Goal: Information Seeking & Learning: Learn about a topic

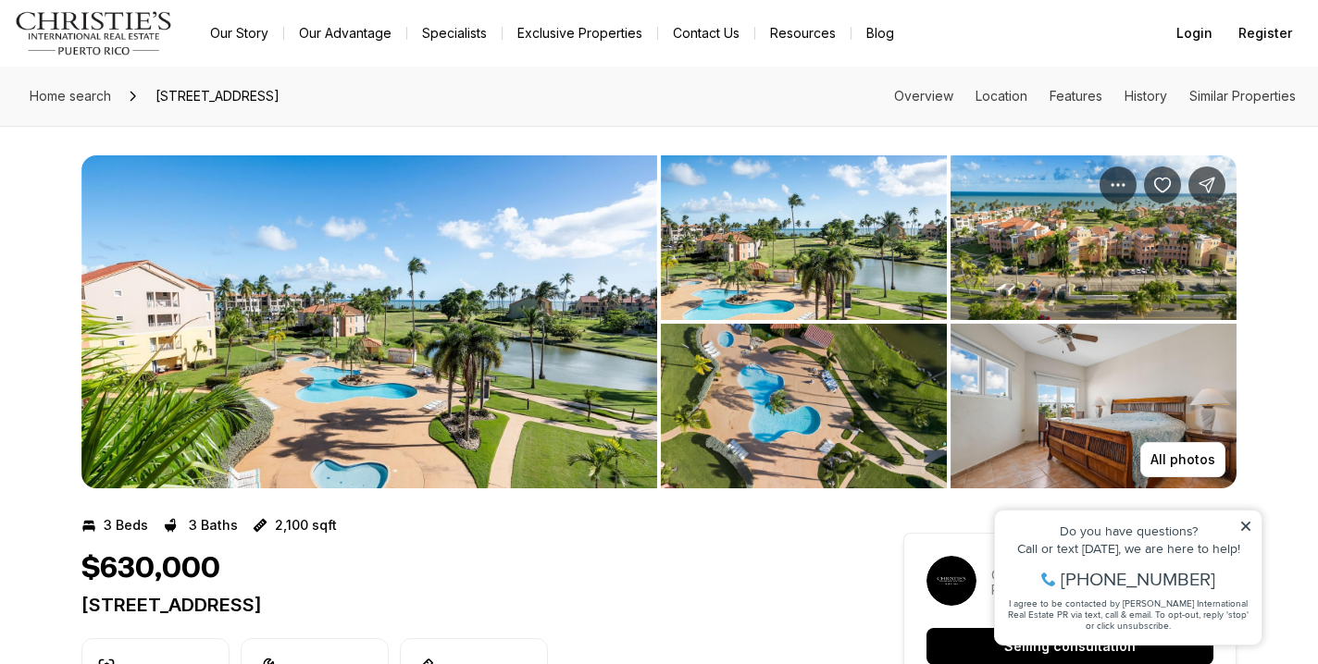
click at [476, 347] on img "View image gallery" at bounding box center [368, 321] width 575 height 333
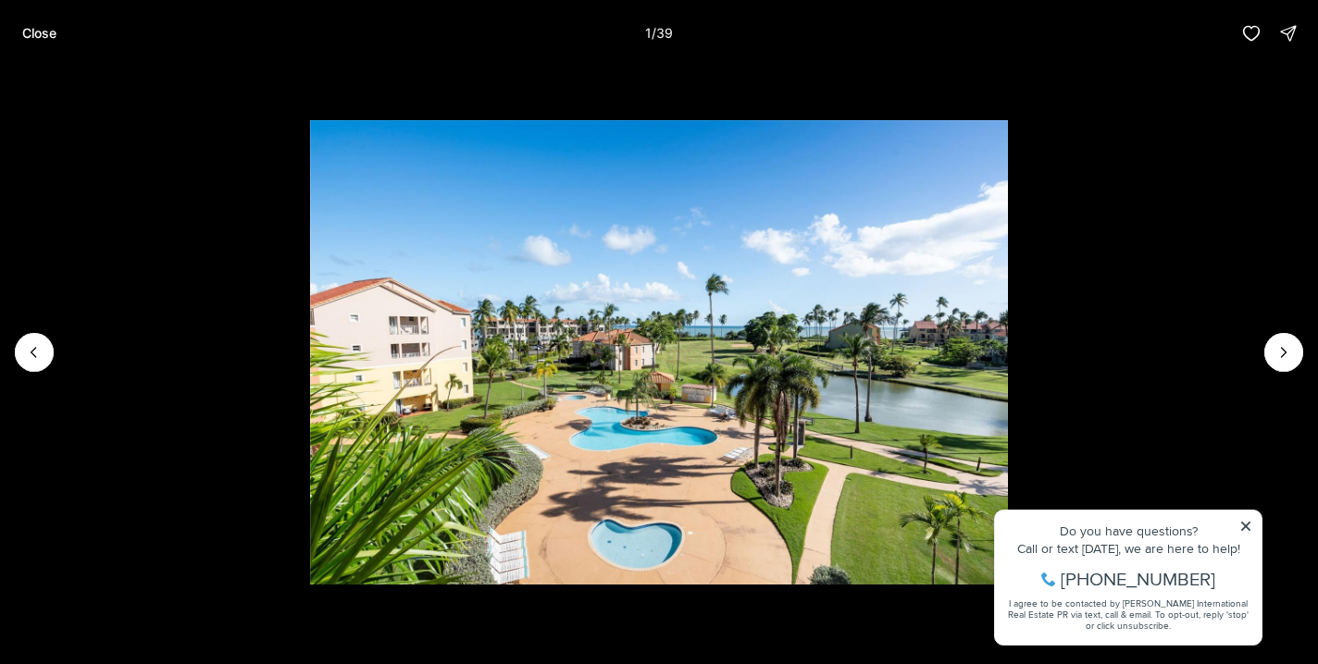
click at [1008, 523] on img "1 of 39" at bounding box center [659, 352] width 698 height 465
click at [1008, 525] on img "1 of 39" at bounding box center [659, 352] width 698 height 465
click at [1008, 526] on img "1 of 39" at bounding box center [659, 352] width 698 height 465
click at [1287, 353] on icon "Next slide" at bounding box center [1283, 352] width 19 height 19
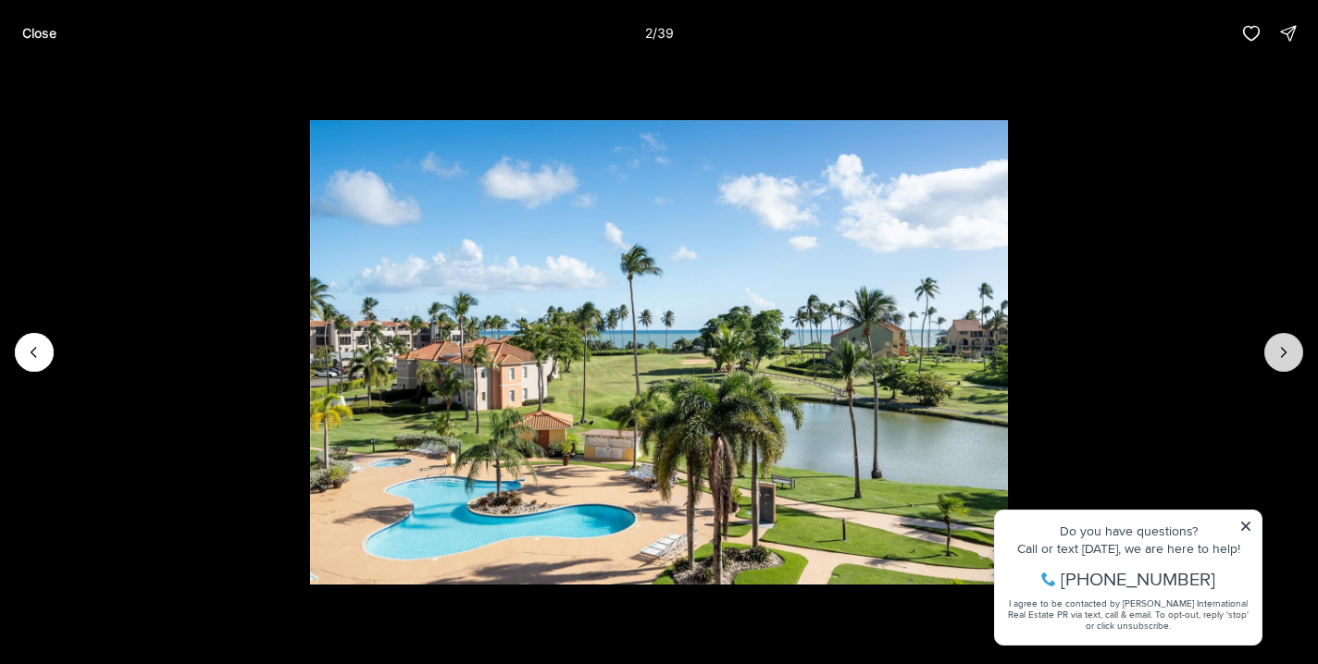
click at [1287, 353] on icon "Next slide" at bounding box center [1283, 352] width 19 height 19
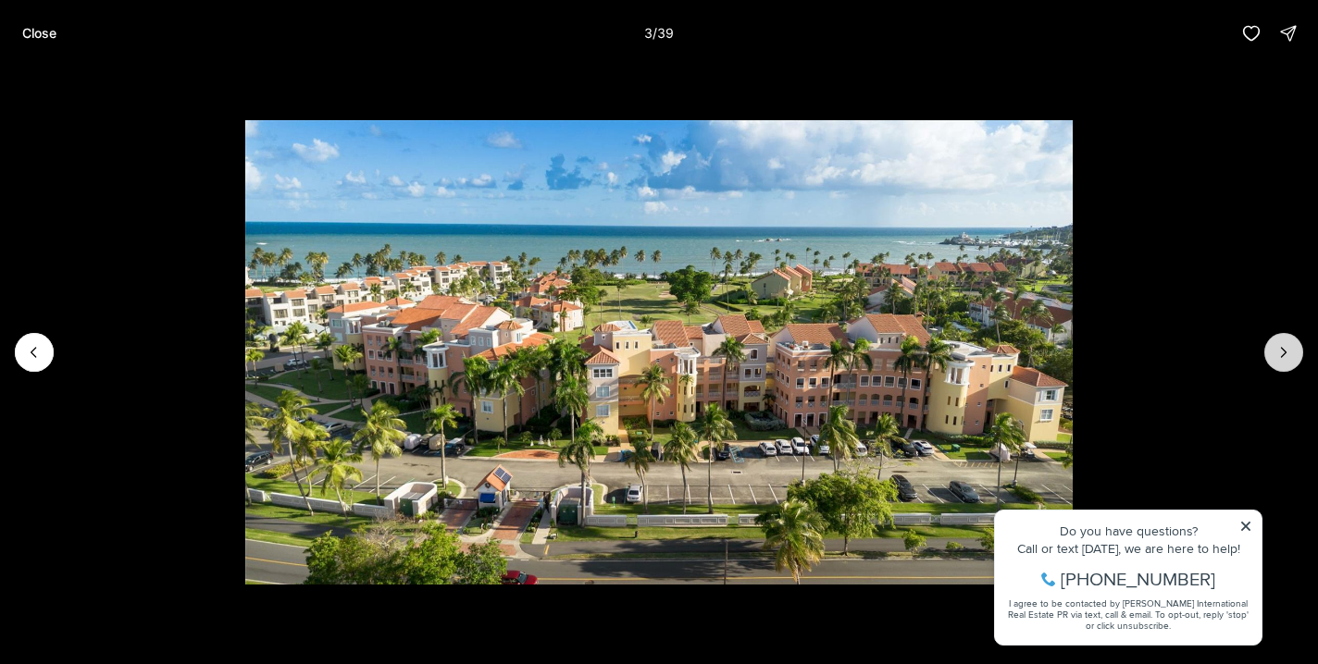
click at [1287, 353] on icon "Next slide" at bounding box center [1283, 352] width 19 height 19
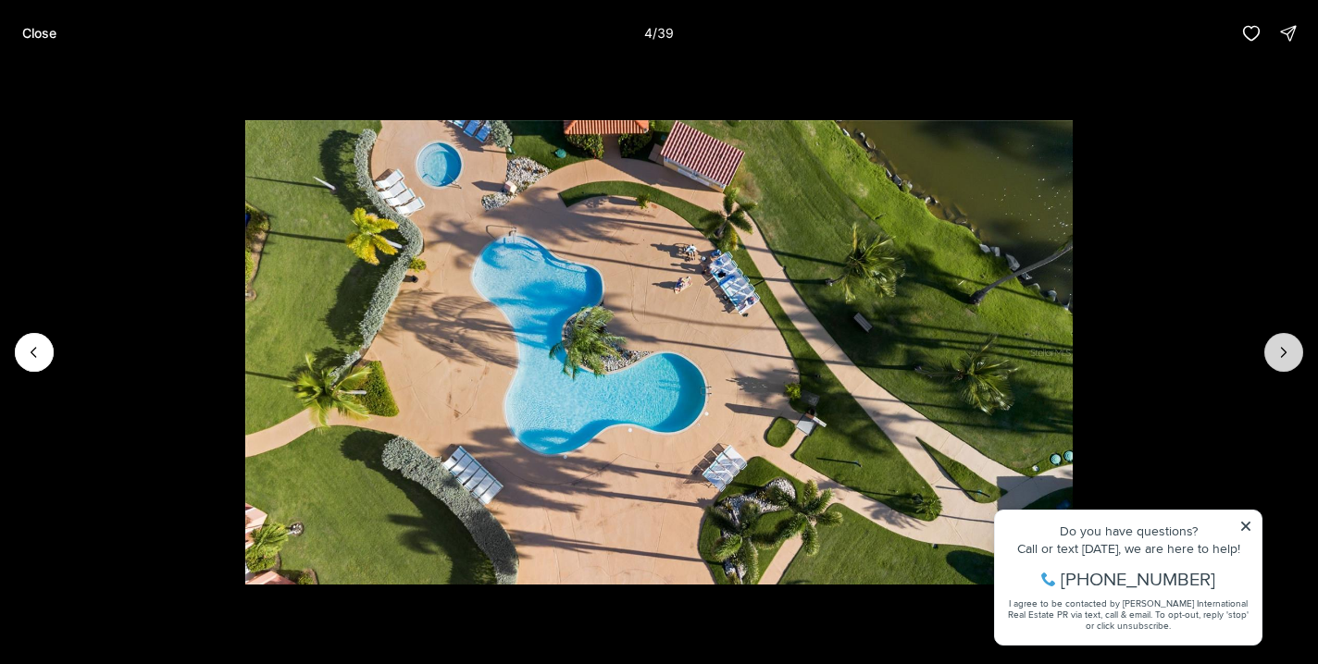
click at [1287, 353] on icon "Next slide" at bounding box center [1283, 352] width 19 height 19
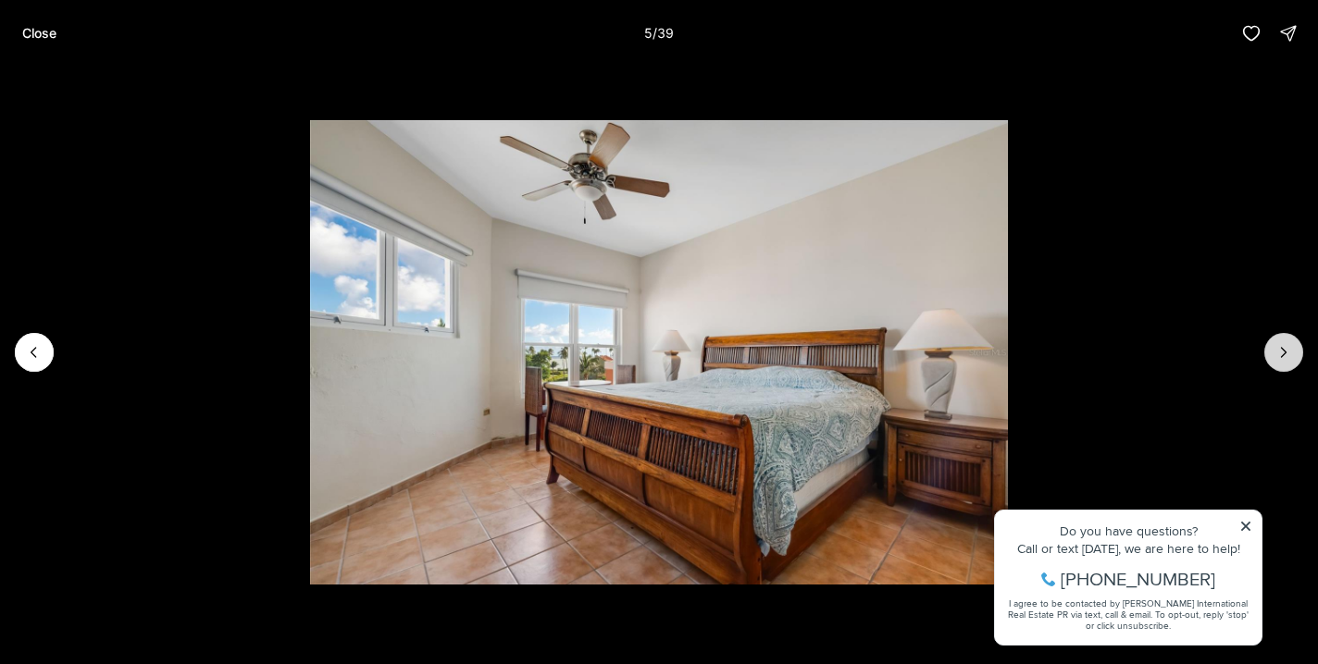
click at [1287, 353] on icon "Next slide" at bounding box center [1283, 352] width 19 height 19
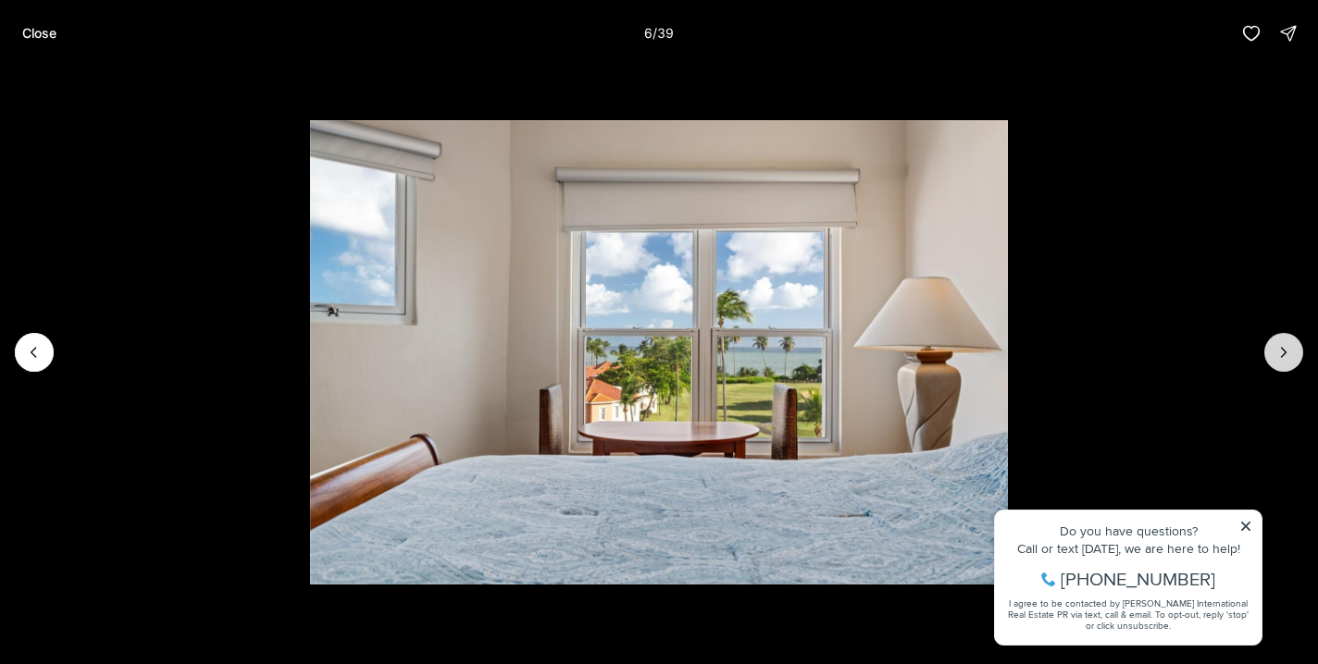
click at [1287, 353] on icon "Next slide" at bounding box center [1283, 352] width 19 height 19
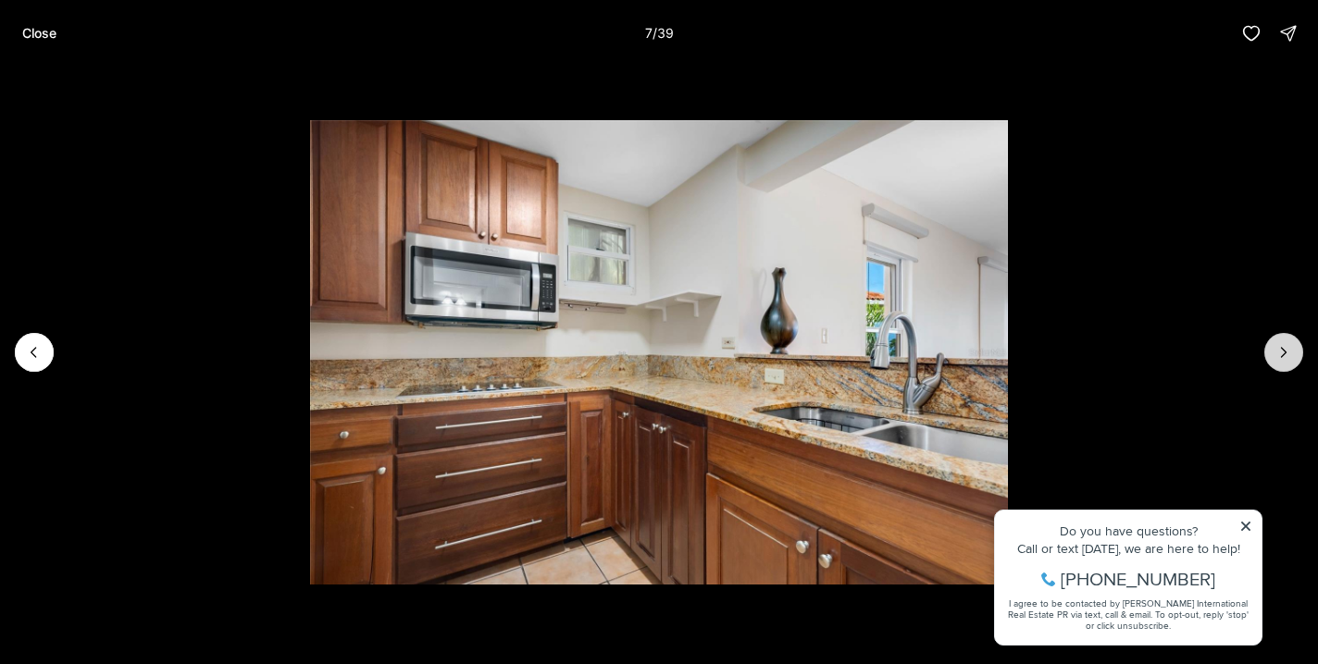
click at [1287, 353] on icon "Next slide" at bounding box center [1283, 352] width 19 height 19
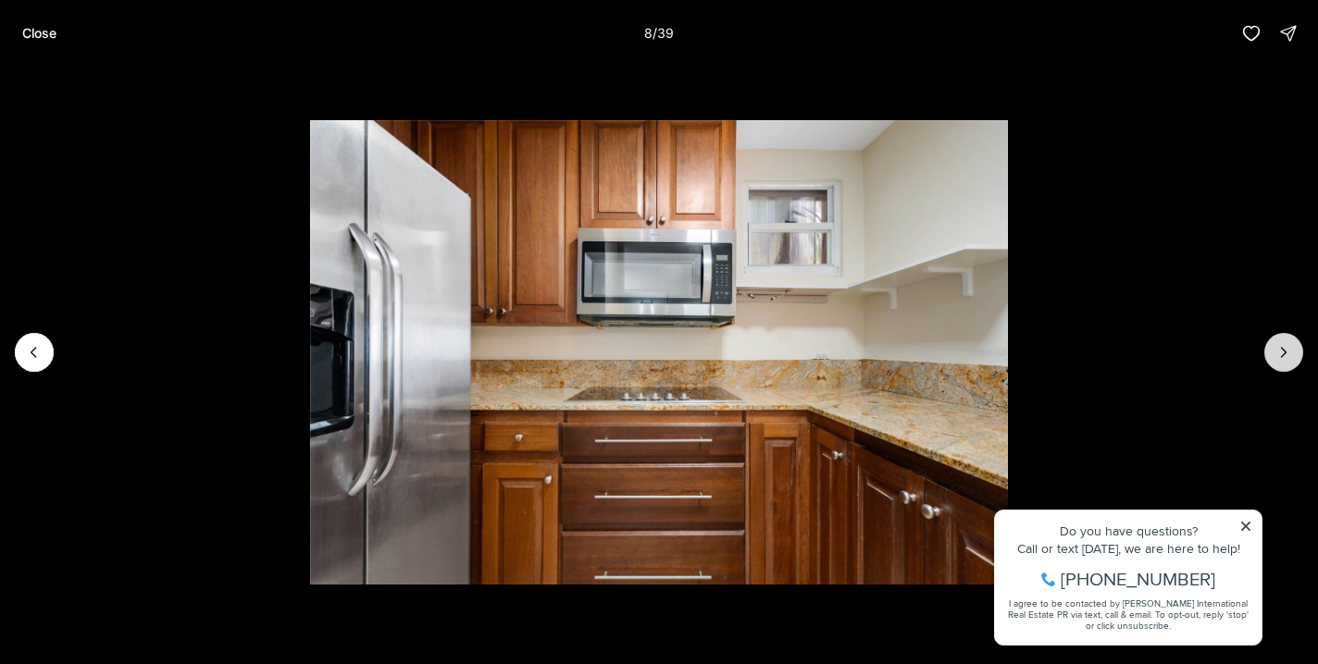
click at [1287, 353] on icon "Next slide" at bounding box center [1283, 352] width 19 height 19
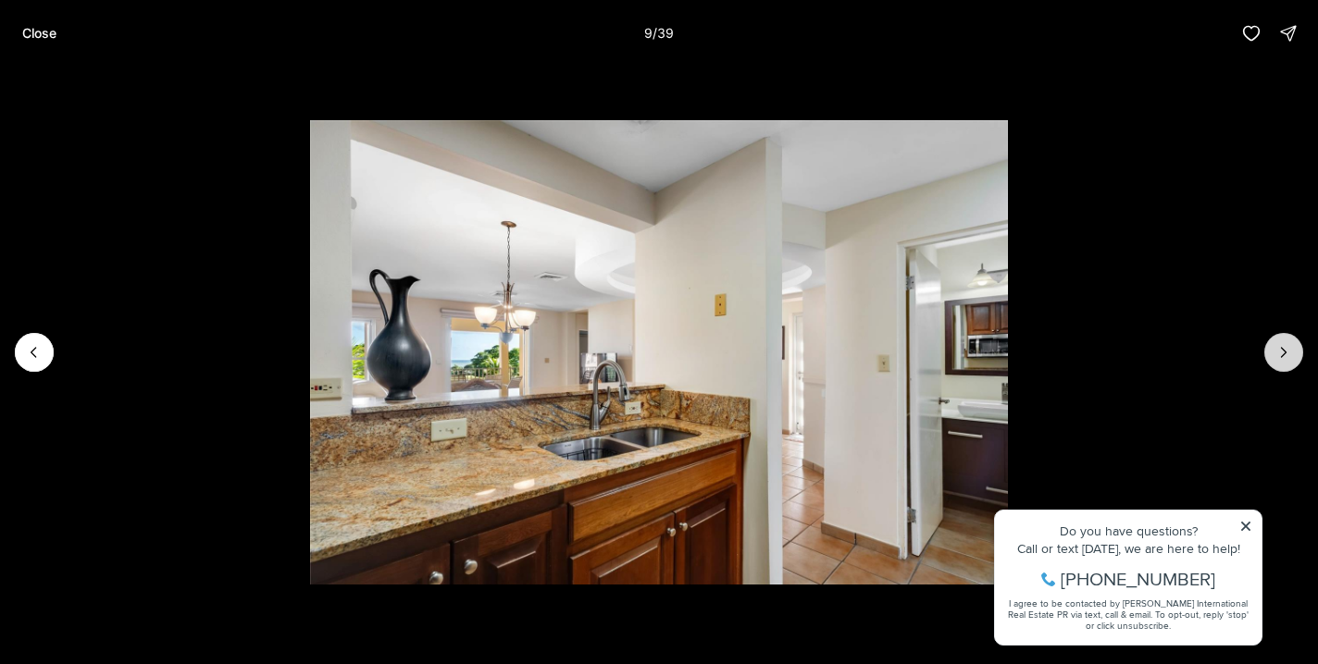
click at [1287, 353] on icon "Next slide" at bounding box center [1283, 352] width 19 height 19
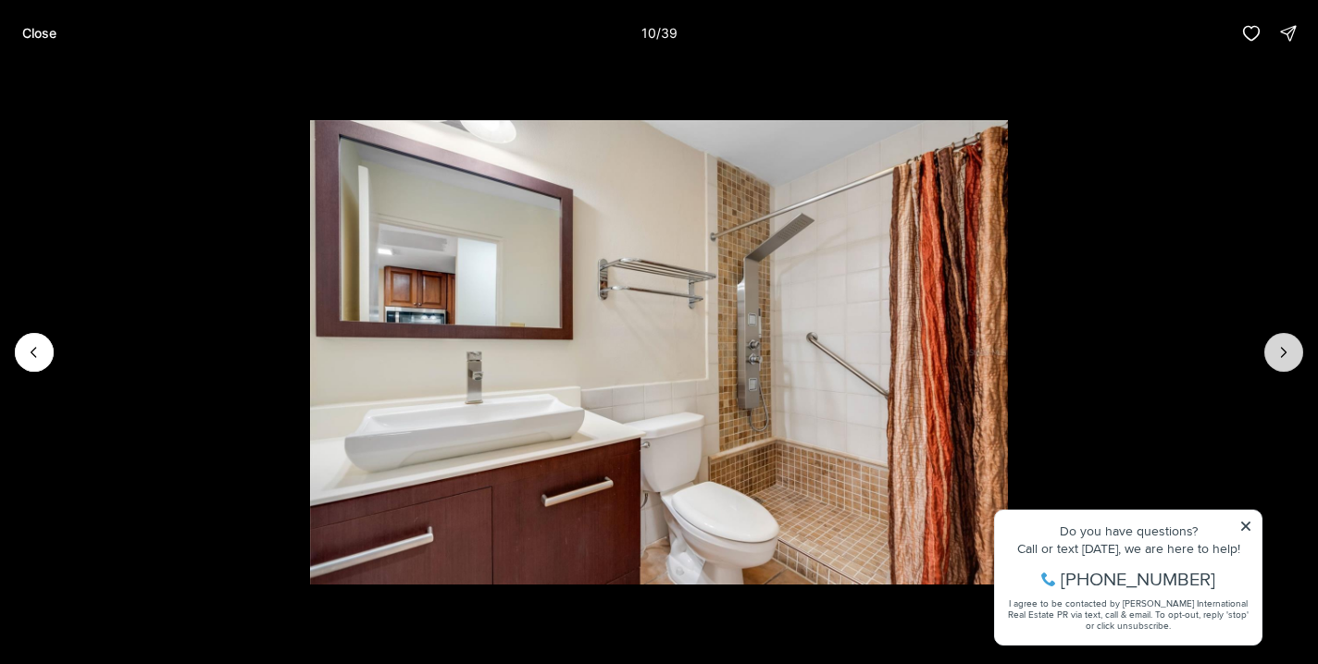
click at [1287, 353] on icon "Next slide" at bounding box center [1283, 352] width 19 height 19
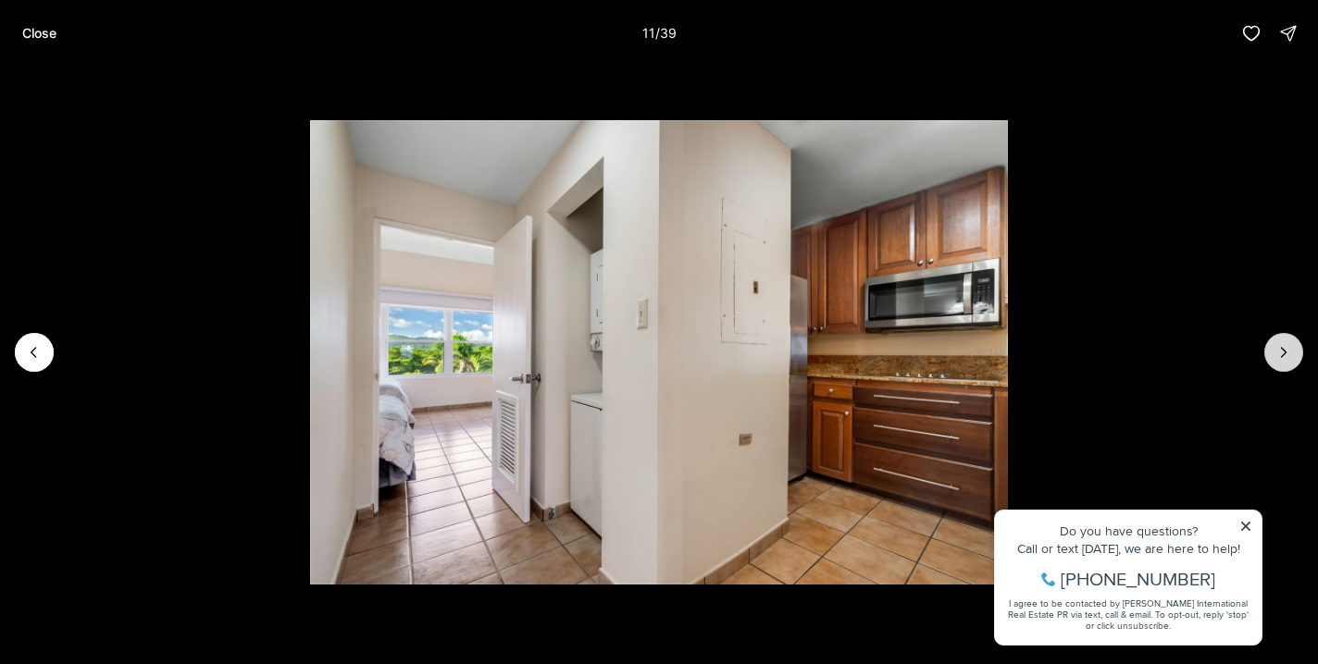
click at [1287, 353] on icon "Next slide" at bounding box center [1283, 352] width 19 height 19
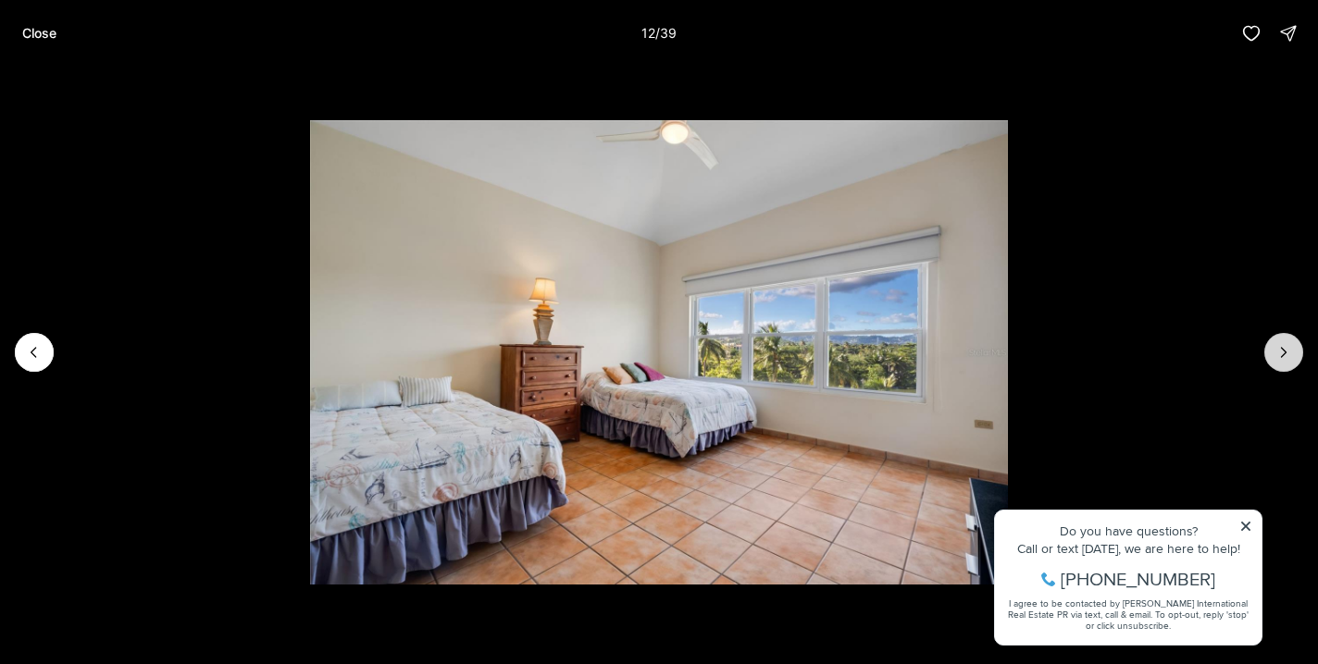
click at [1287, 353] on icon "Next slide" at bounding box center [1283, 352] width 19 height 19
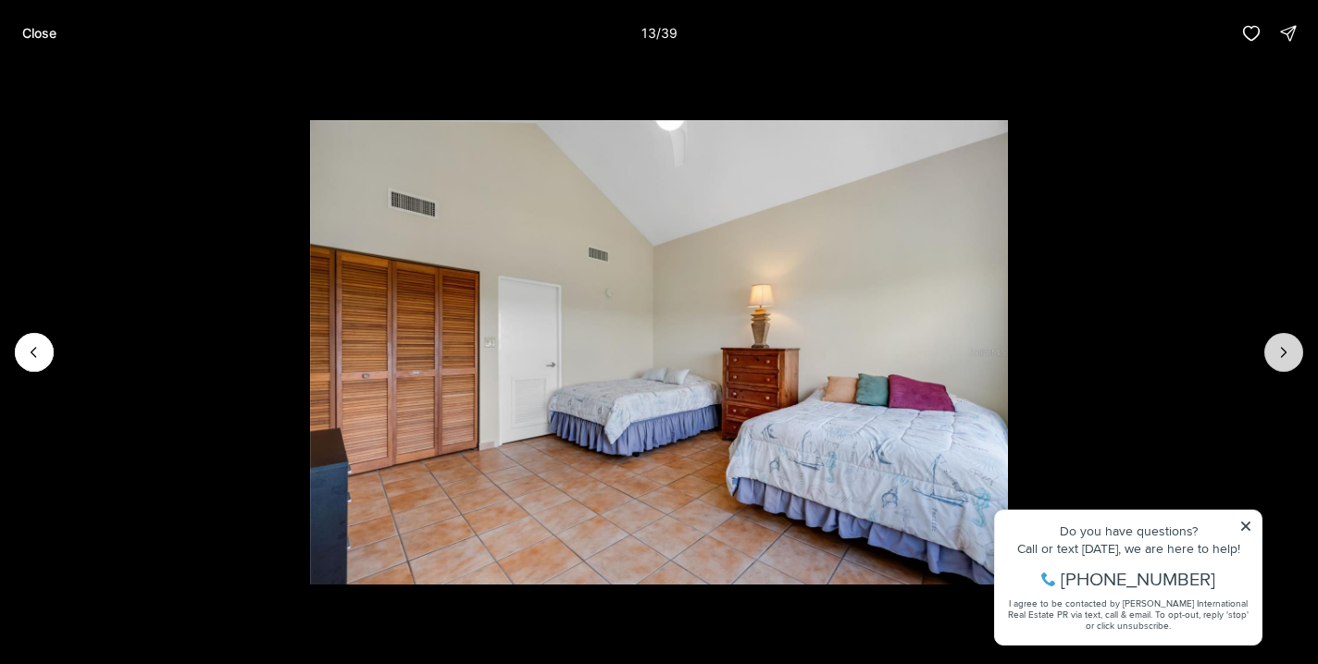
click at [1287, 353] on icon "Next slide" at bounding box center [1283, 352] width 19 height 19
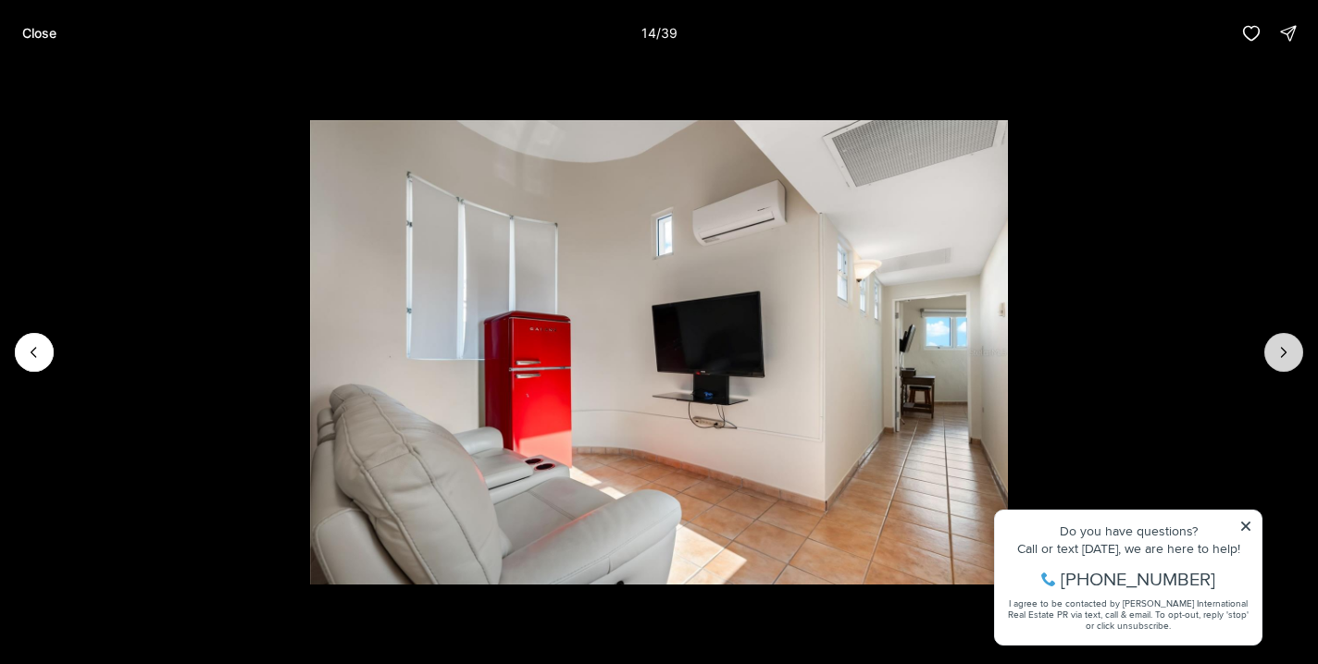
click at [1286, 353] on icon "Next slide" at bounding box center [1283, 352] width 19 height 19
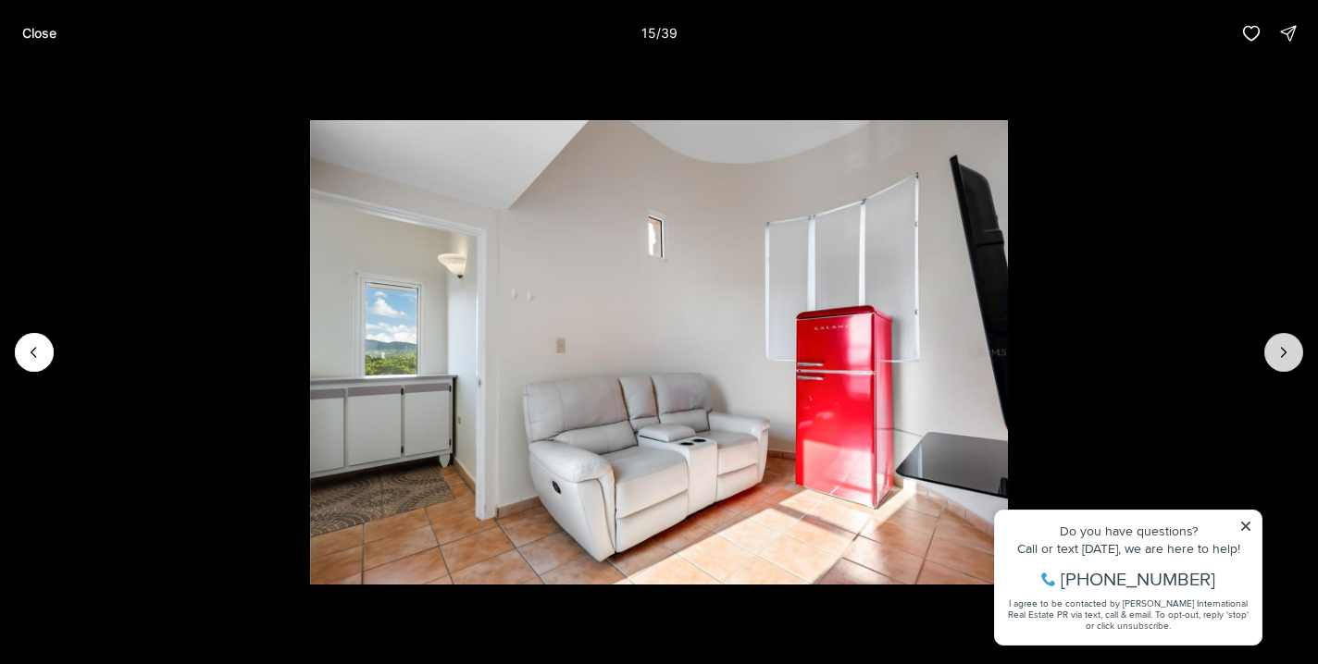
click at [1286, 353] on icon "Next slide" at bounding box center [1283, 352] width 19 height 19
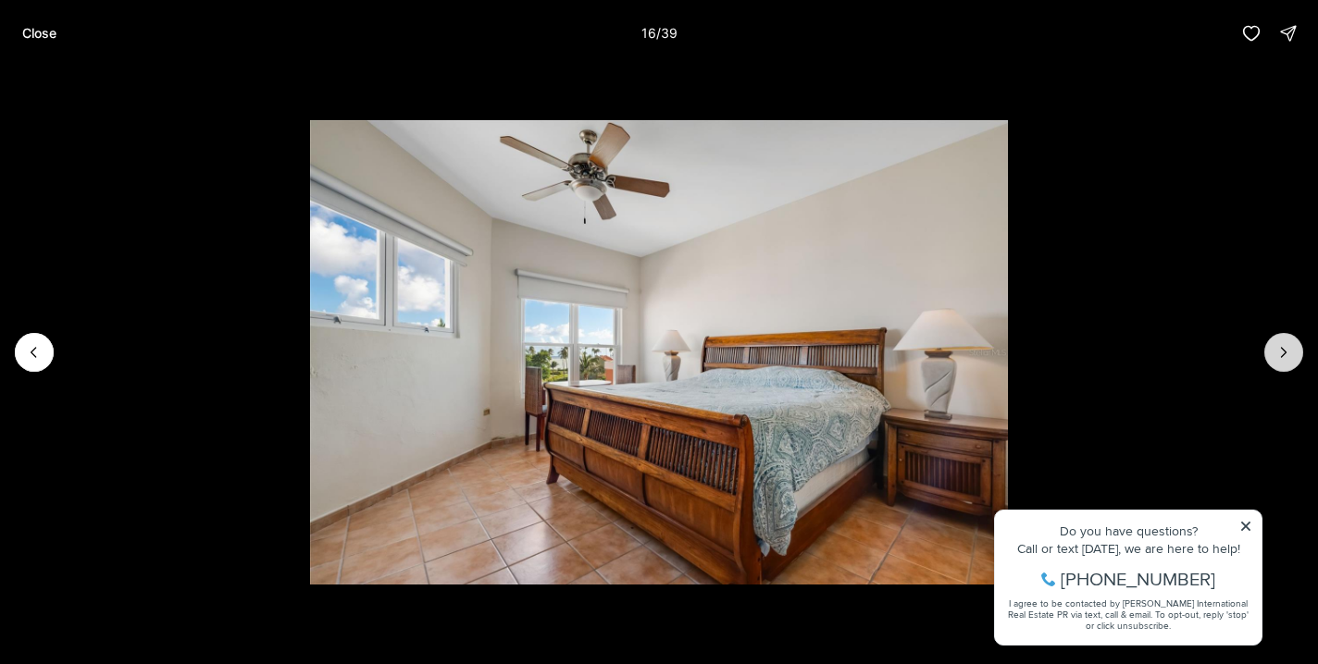
click at [1286, 353] on icon "Next slide" at bounding box center [1283, 352] width 19 height 19
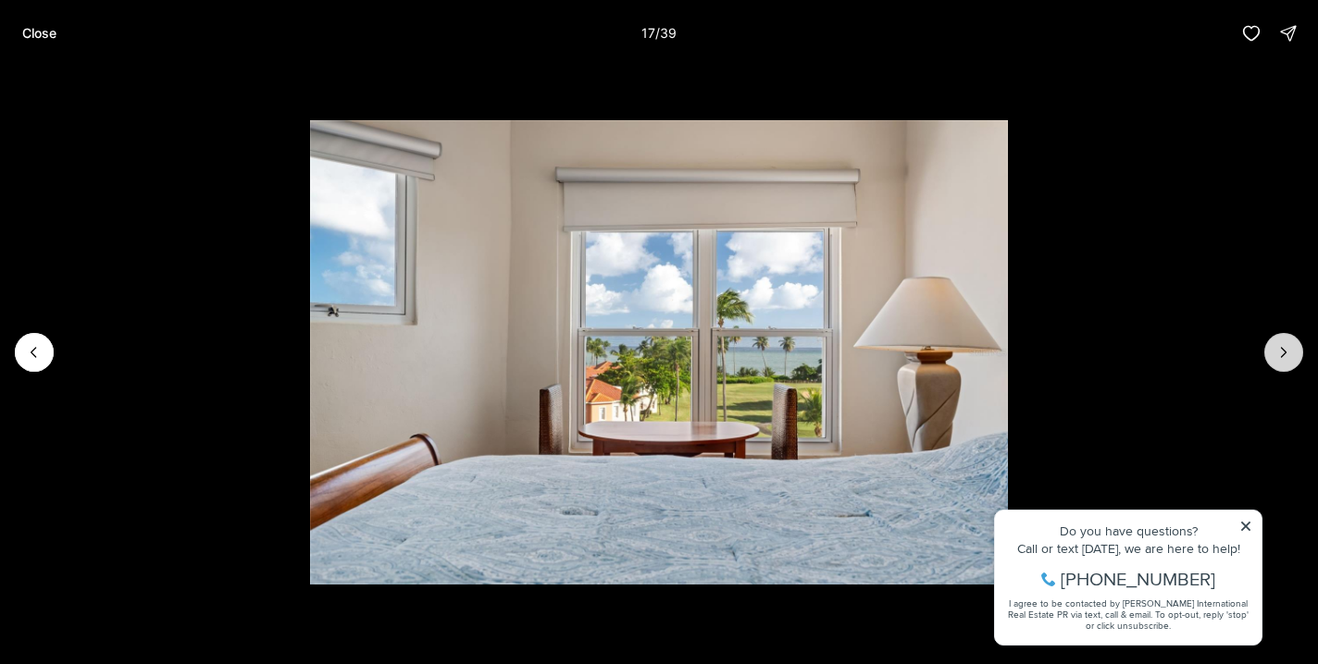
click at [1286, 353] on icon "Next slide" at bounding box center [1283, 352] width 19 height 19
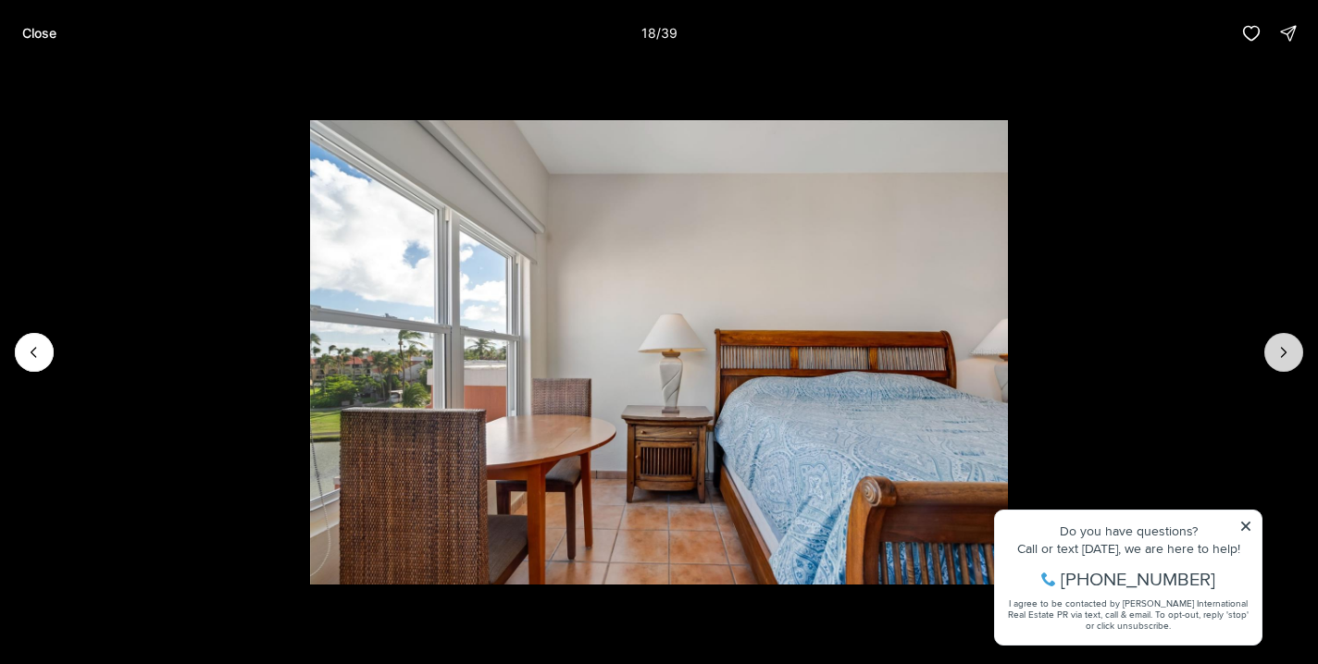
click at [1286, 353] on icon "Next slide" at bounding box center [1283, 352] width 19 height 19
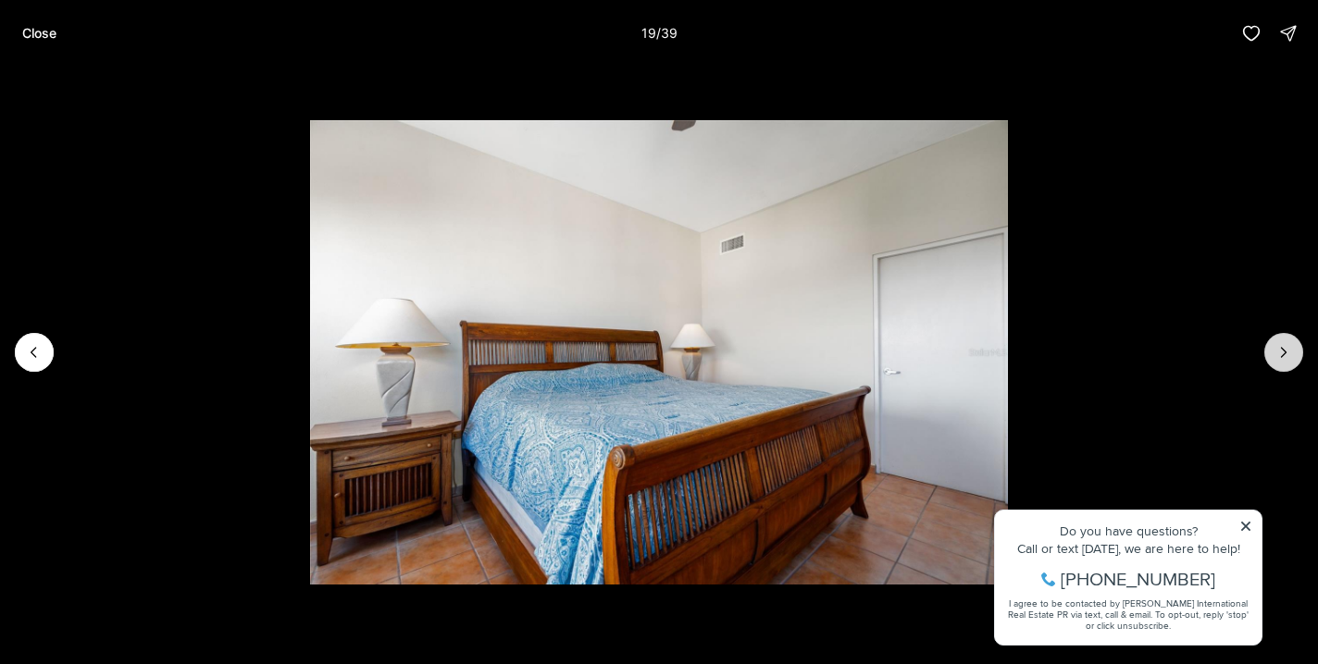
click at [1286, 353] on icon "Next slide" at bounding box center [1283, 352] width 19 height 19
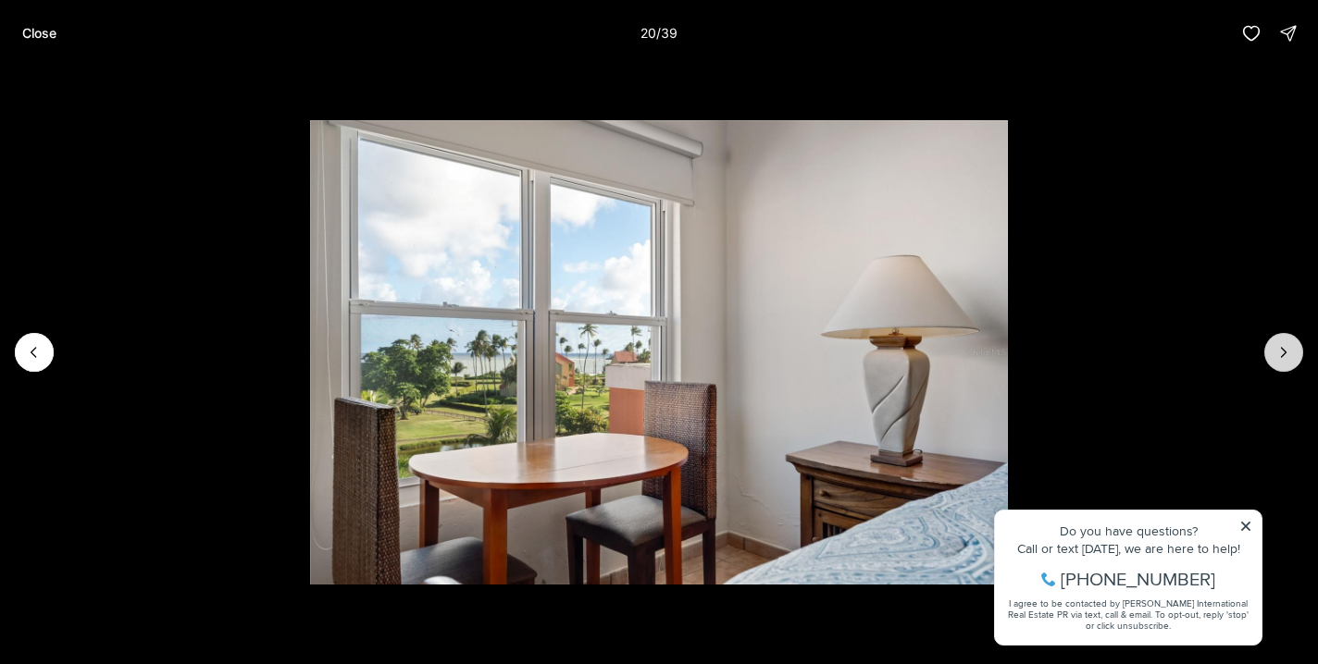
click at [1286, 353] on icon "Next slide" at bounding box center [1283, 352] width 19 height 19
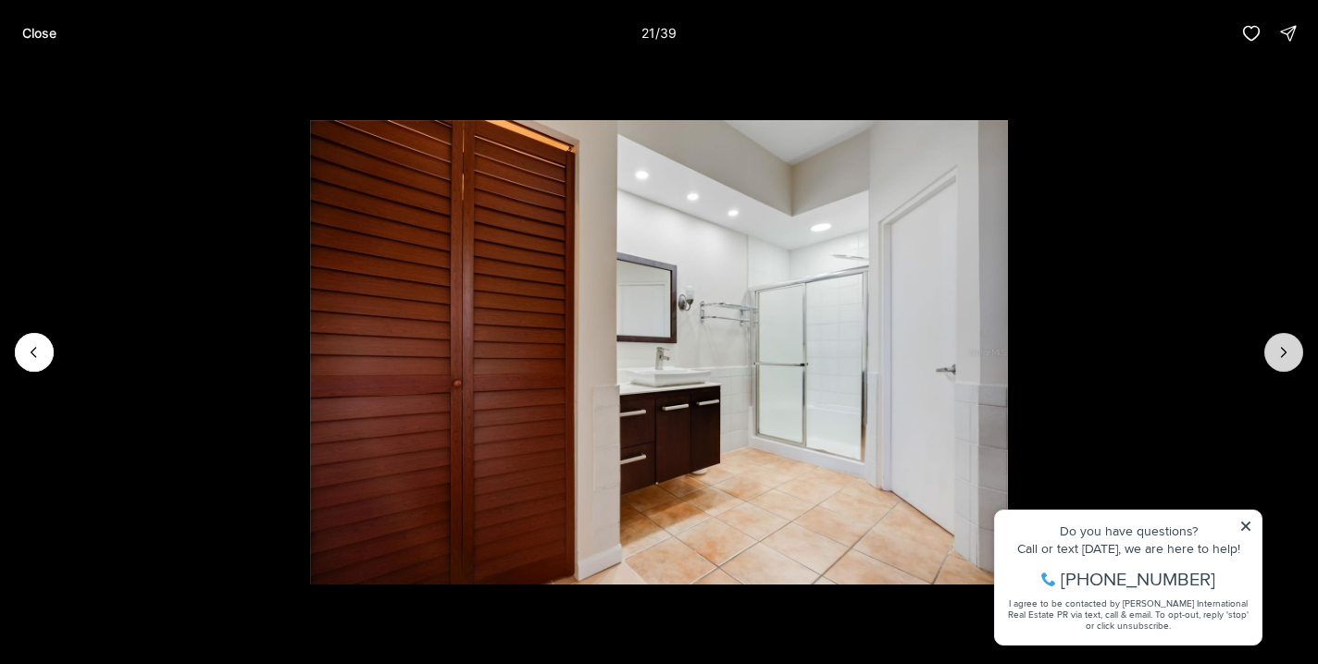
click at [1286, 353] on icon "Next slide" at bounding box center [1283, 352] width 19 height 19
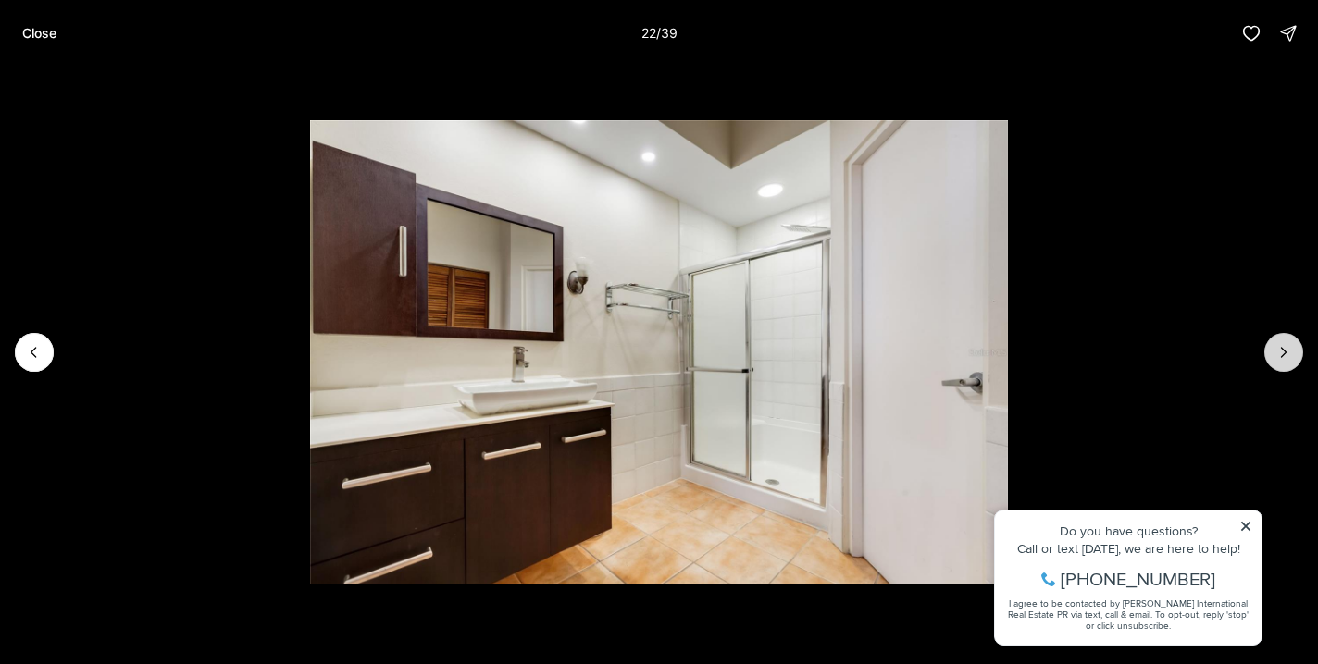
click at [1286, 354] on icon "Next slide" at bounding box center [1283, 352] width 19 height 19
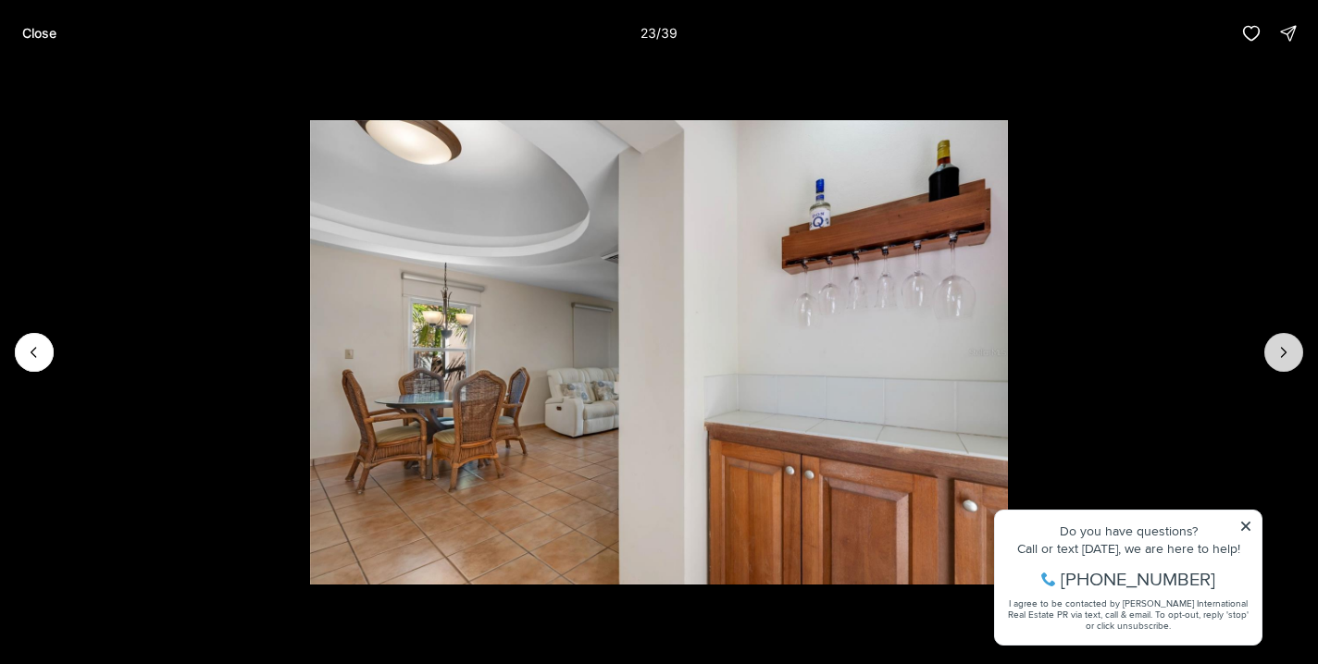
click at [1286, 354] on icon "Next slide" at bounding box center [1283, 352] width 19 height 19
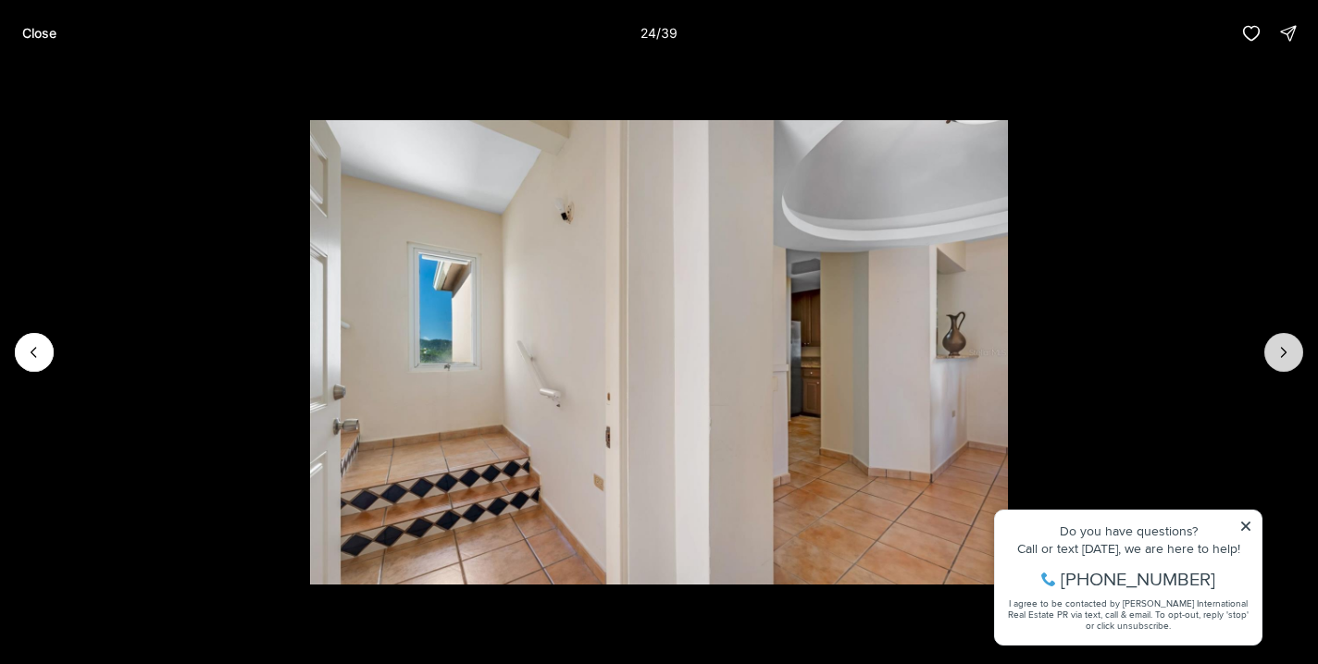
click at [1286, 354] on icon "Next slide" at bounding box center [1283, 352] width 19 height 19
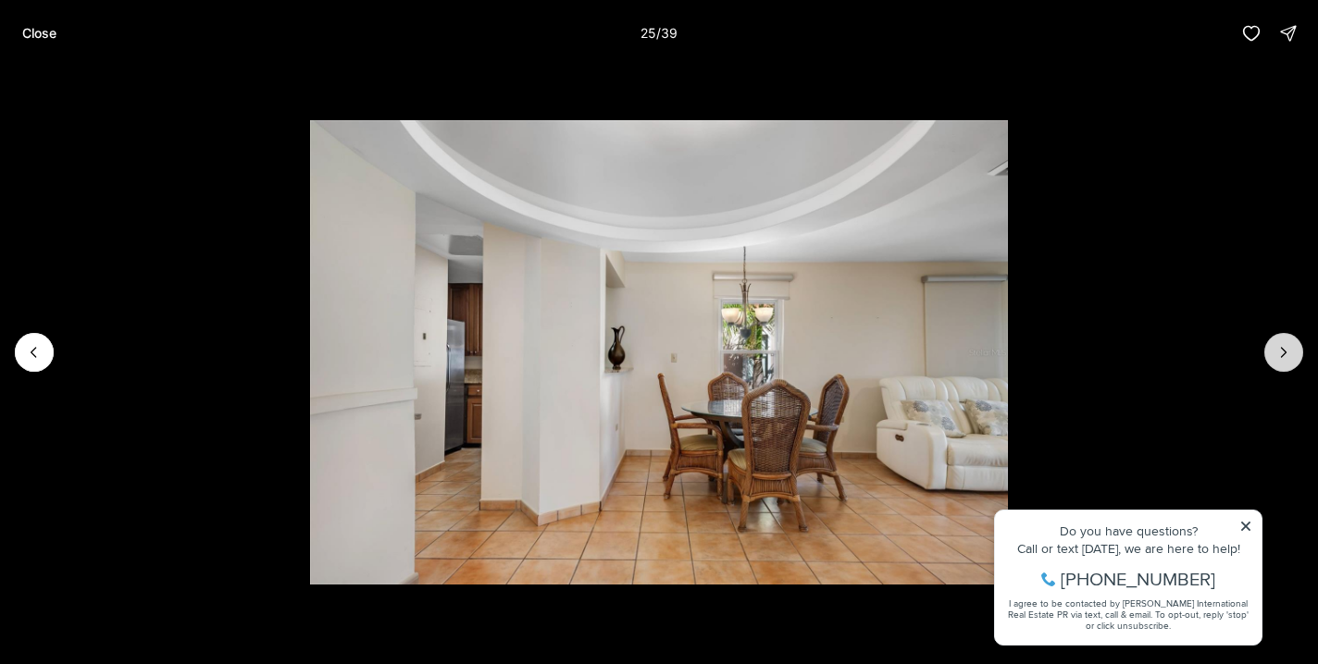
click at [1286, 354] on icon "Next slide" at bounding box center [1283, 352] width 19 height 19
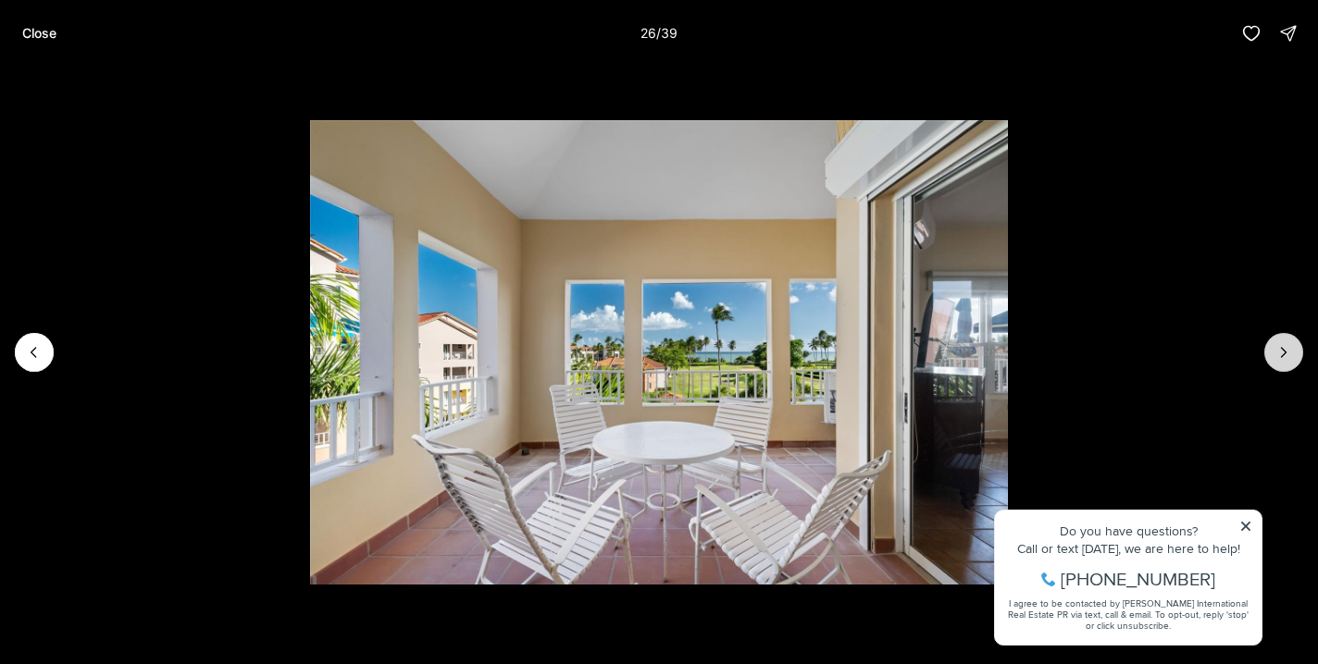
click at [1286, 353] on icon "Next slide" at bounding box center [1283, 352] width 19 height 19
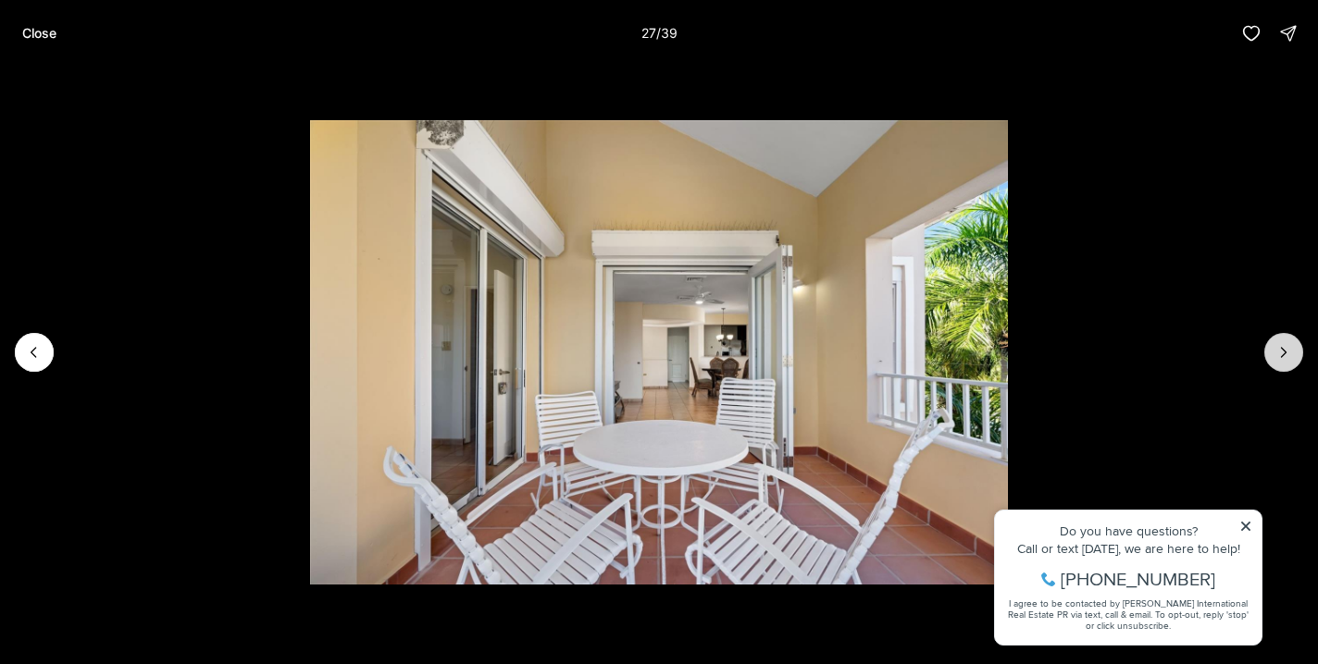
click at [1287, 352] on icon "Next slide" at bounding box center [1283, 352] width 19 height 19
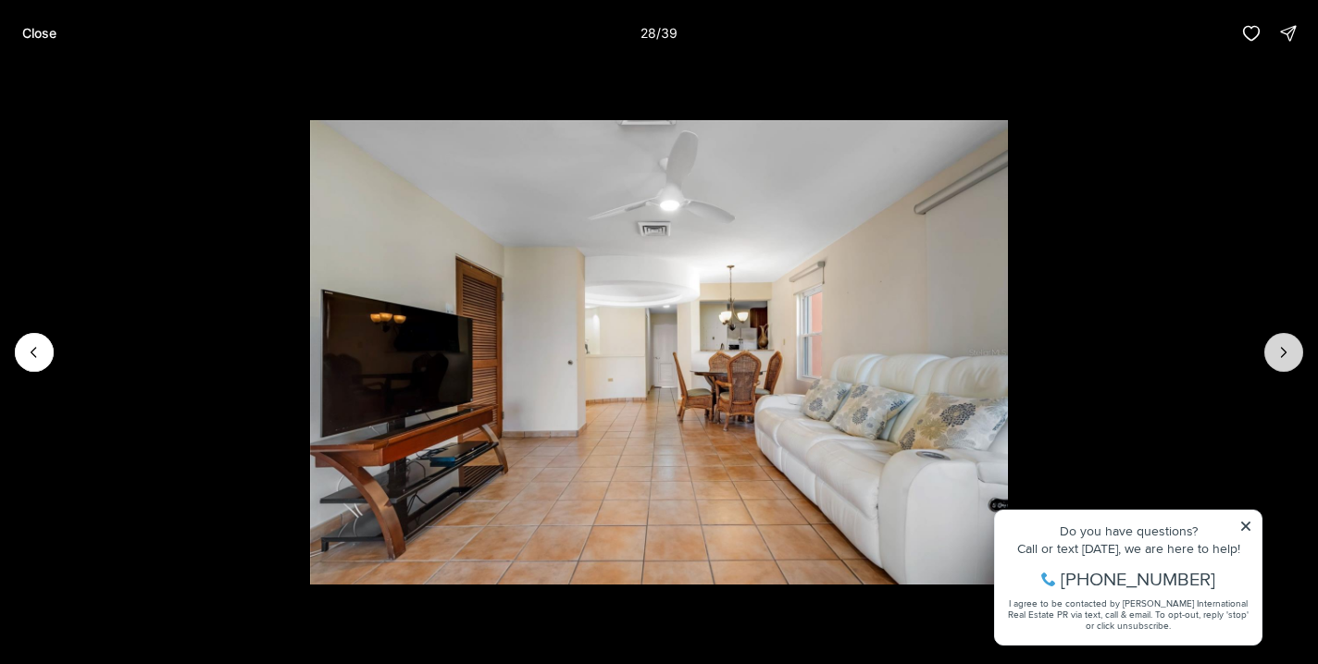
click at [1287, 352] on icon "Next slide" at bounding box center [1283, 352] width 19 height 19
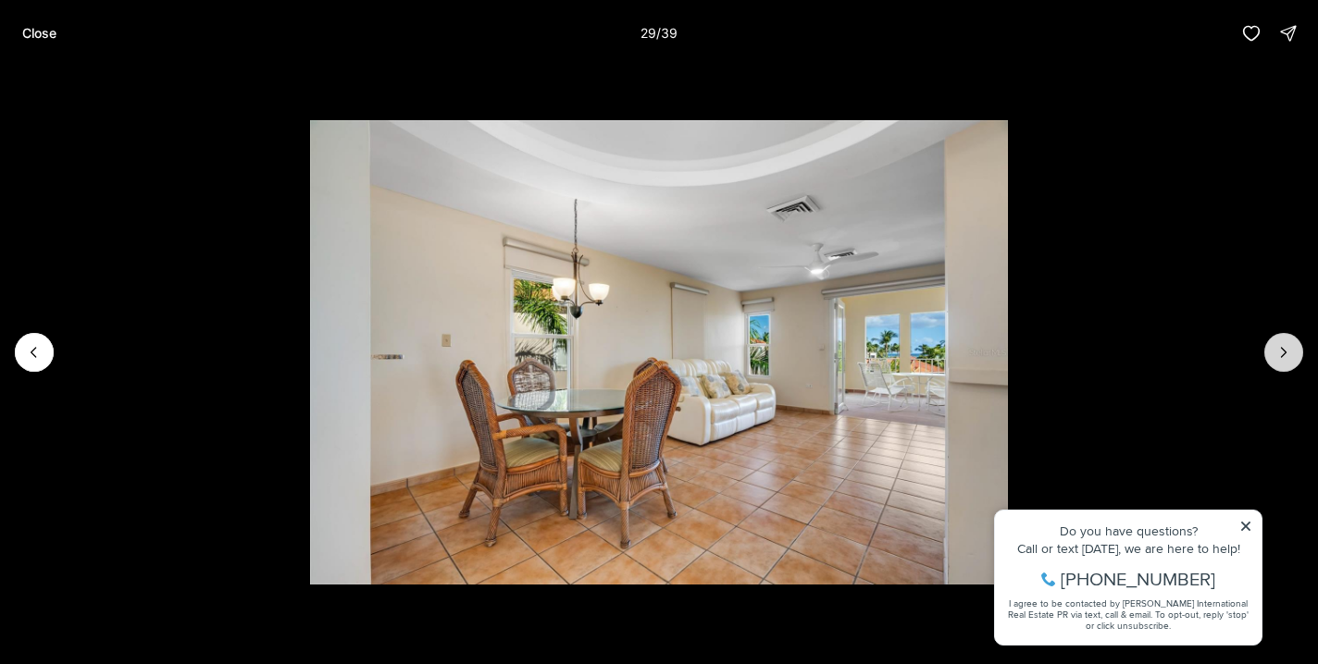
click at [1287, 352] on icon "Next slide" at bounding box center [1283, 352] width 19 height 19
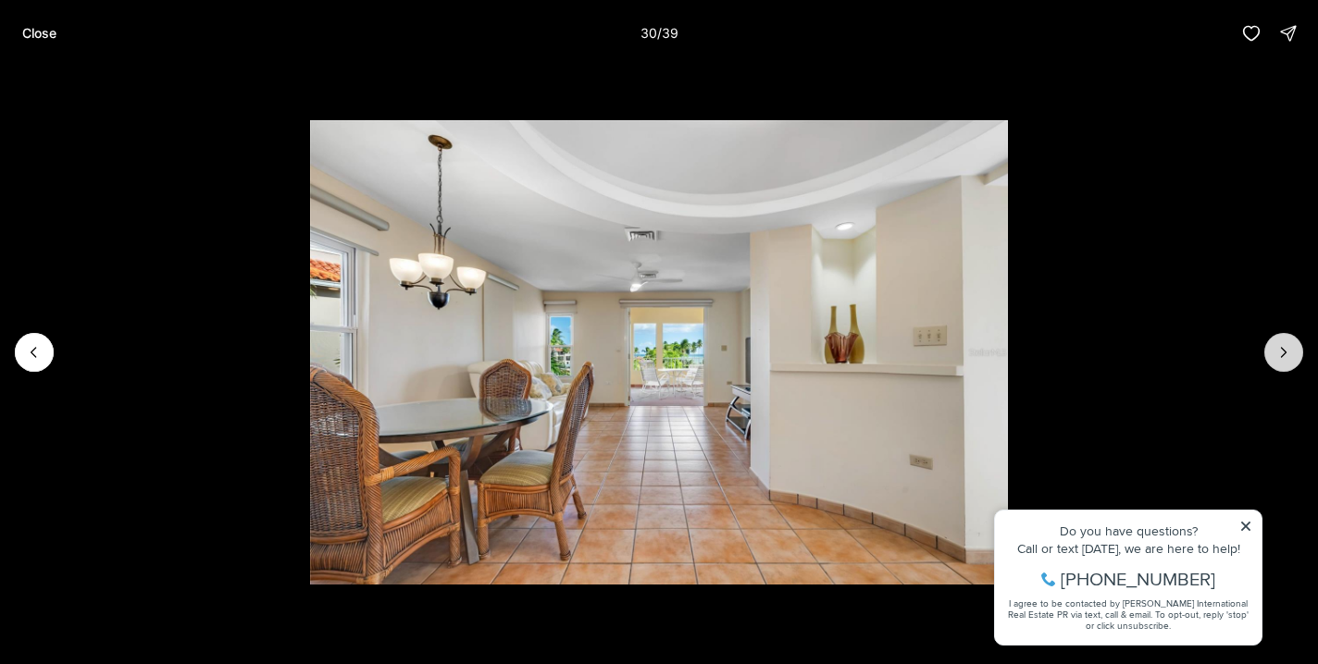
click at [1287, 348] on icon "Next slide" at bounding box center [1283, 352] width 19 height 19
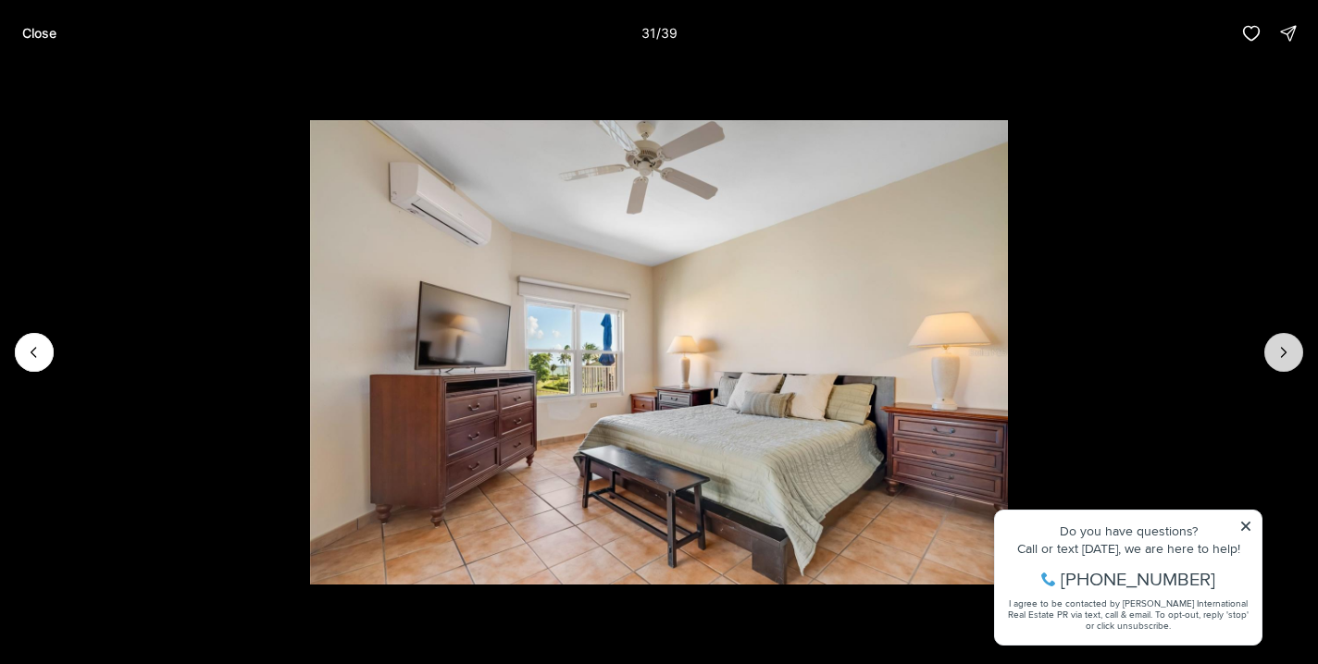
click at [1287, 348] on icon "Next slide" at bounding box center [1283, 352] width 19 height 19
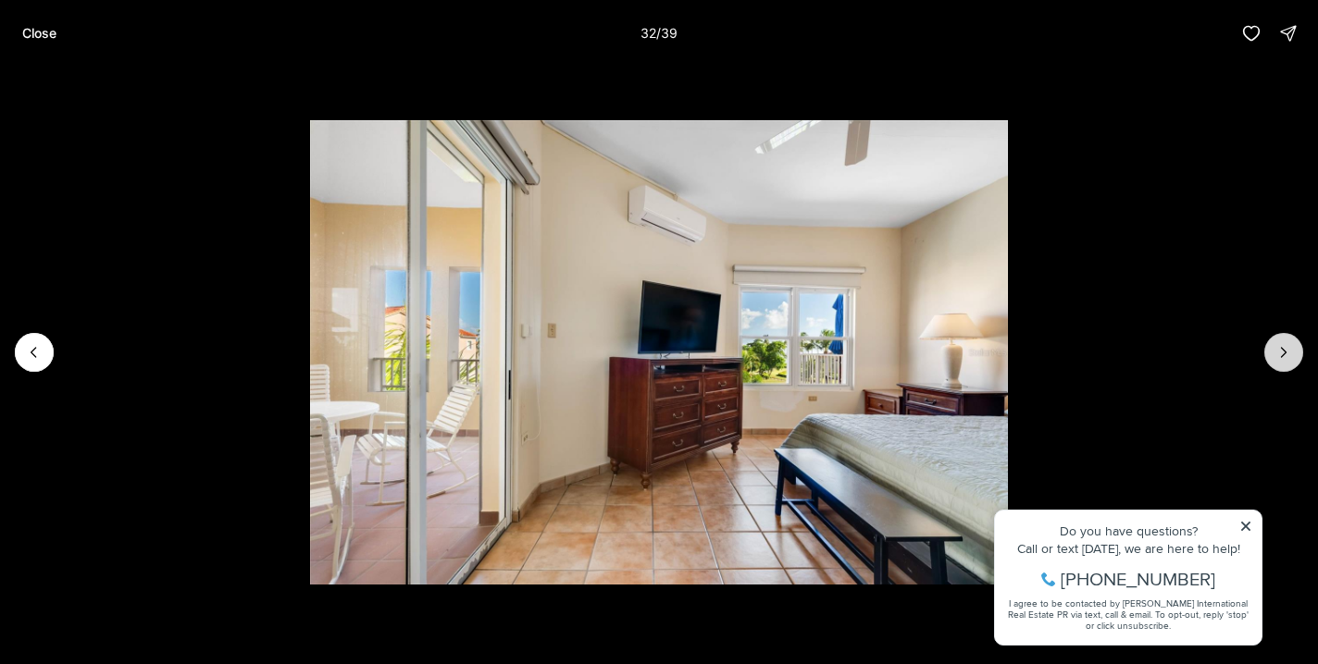
click at [1287, 348] on icon "Next slide" at bounding box center [1283, 352] width 19 height 19
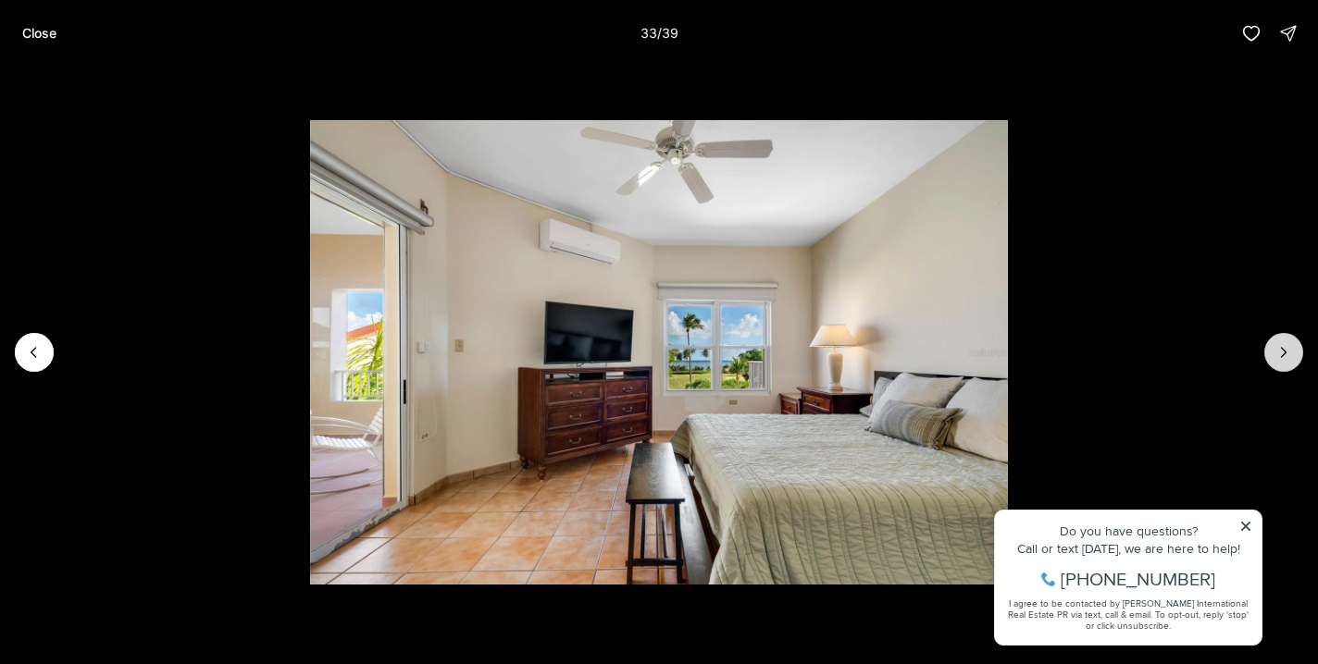
click at [1287, 346] on icon "Next slide" at bounding box center [1283, 352] width 19 height 19
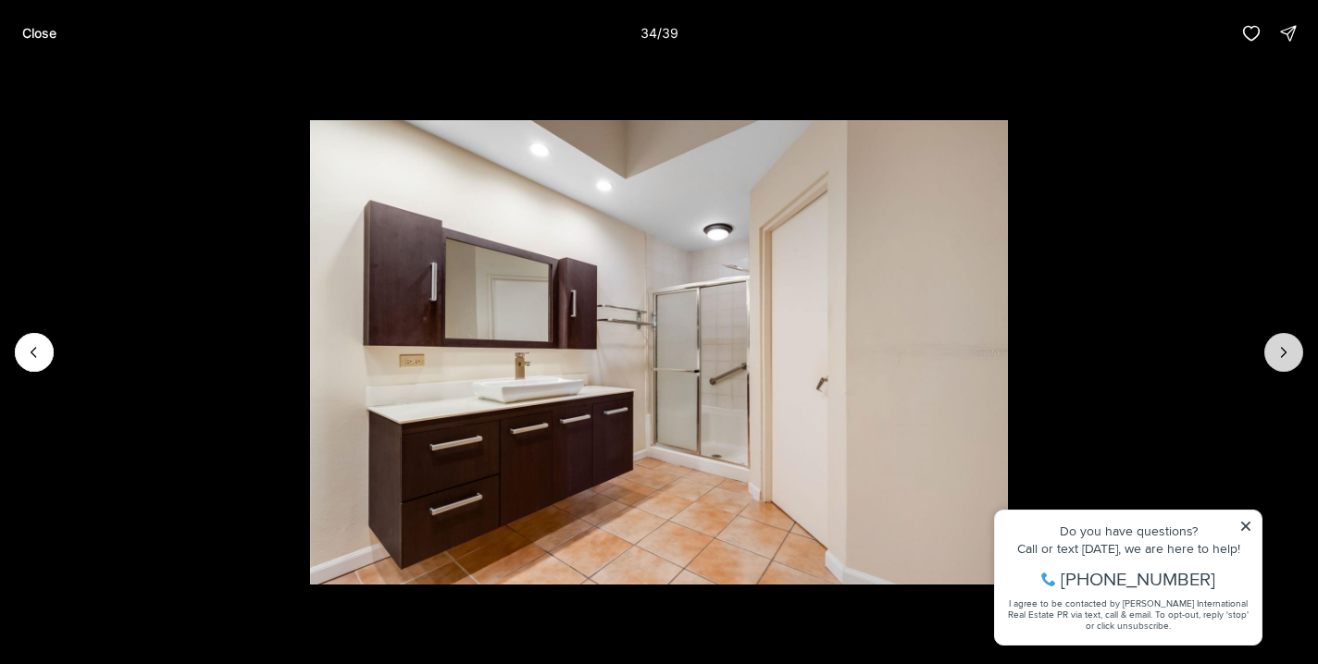
click at [1287, 342] on button "Next slide" at bounding box center [1283, 352] width 39 height 39
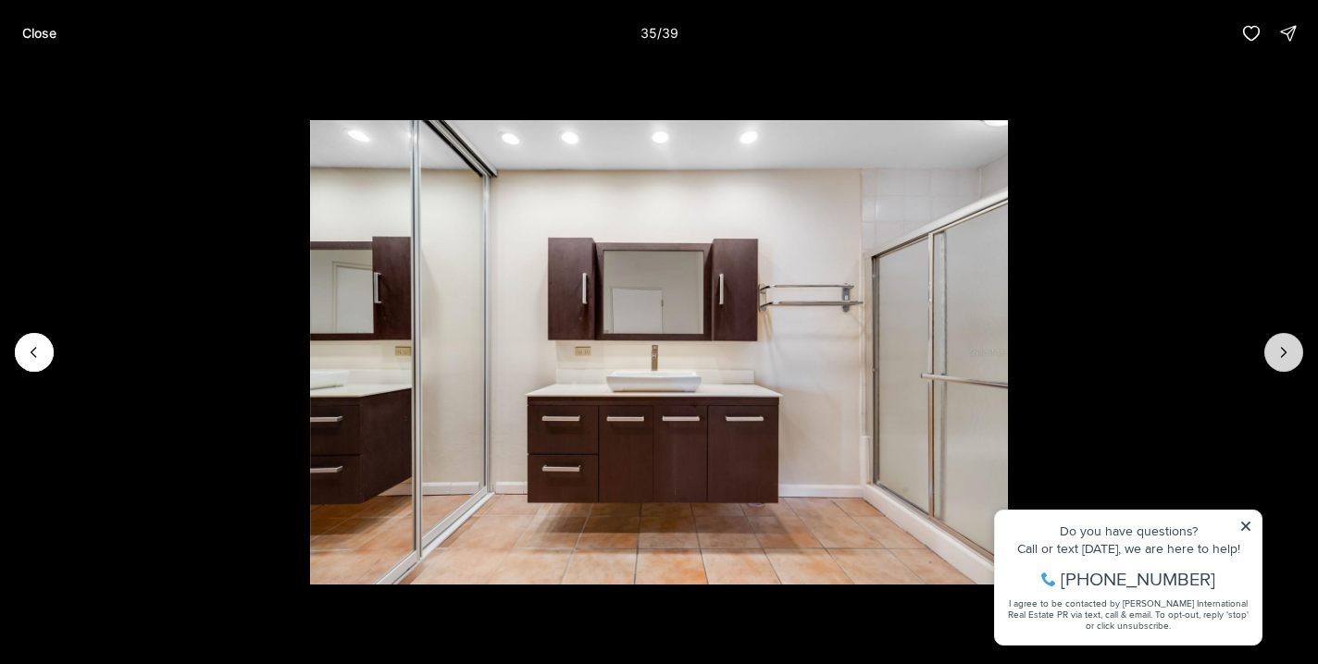
click at [1287, 340] on button "Next slide" at bounding box center [1283, 352] width 39 height 39
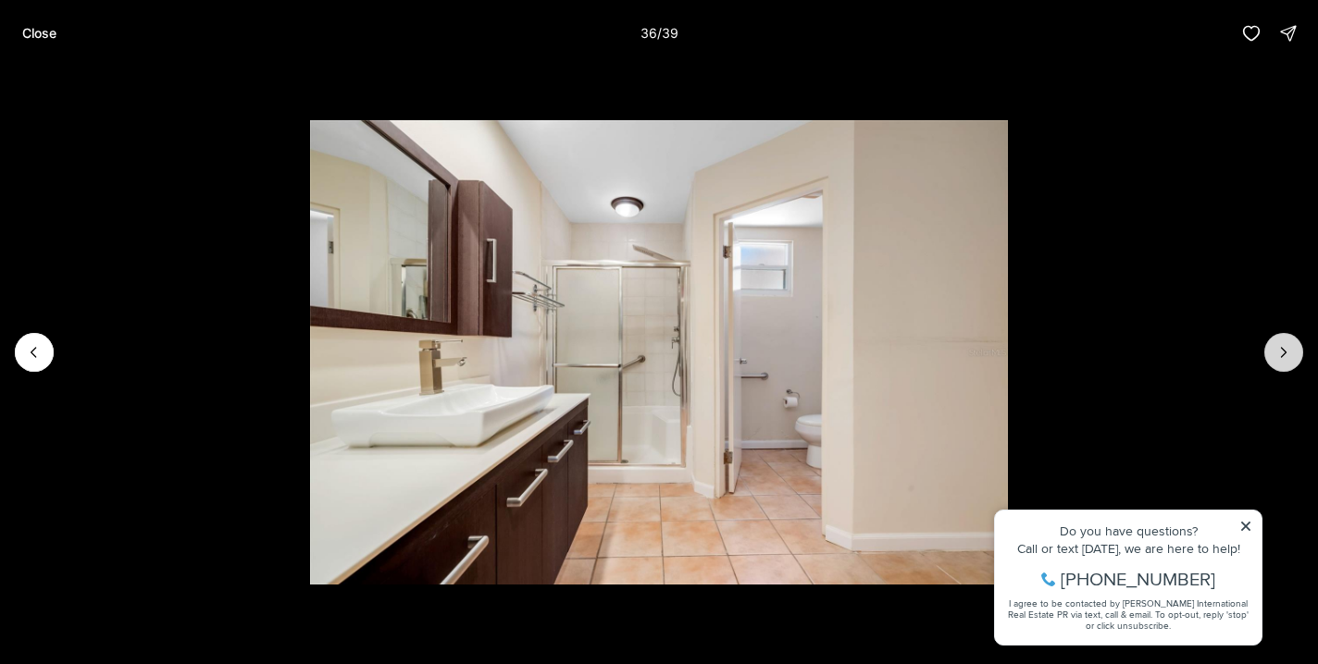
click at [1287, 340] on button "Next slide" at bounding box center [1283, 352] width 39 height 39
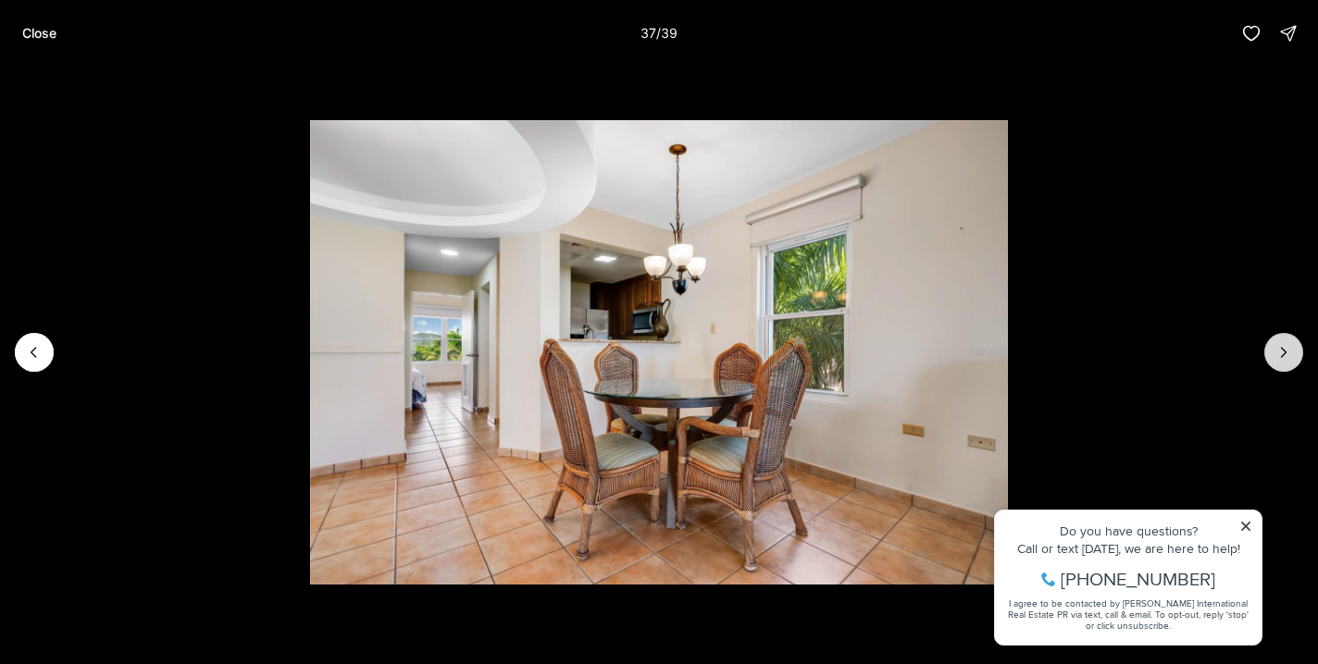
click at [1287, 340] on button "Next slide" at bounding box center [1283, 352] width 39 height 39
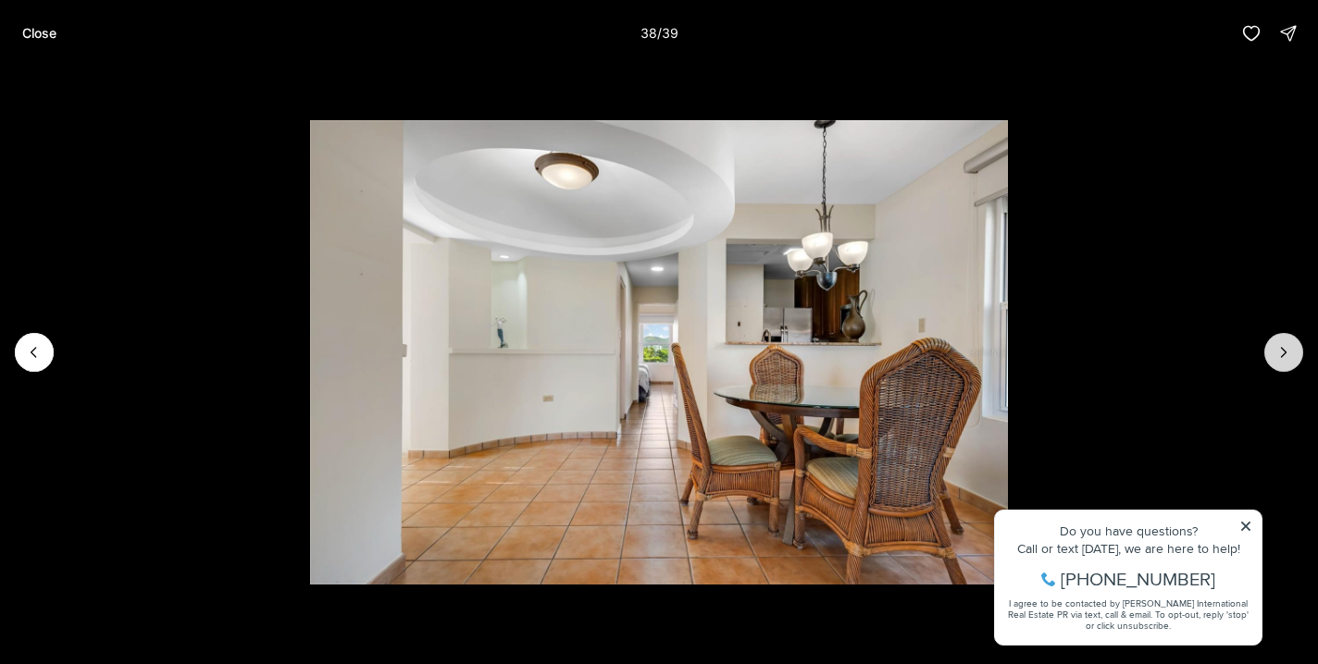
click at [1287, 340] on button "Next slide" at bounding box center [1283, 352] width 39 height 39
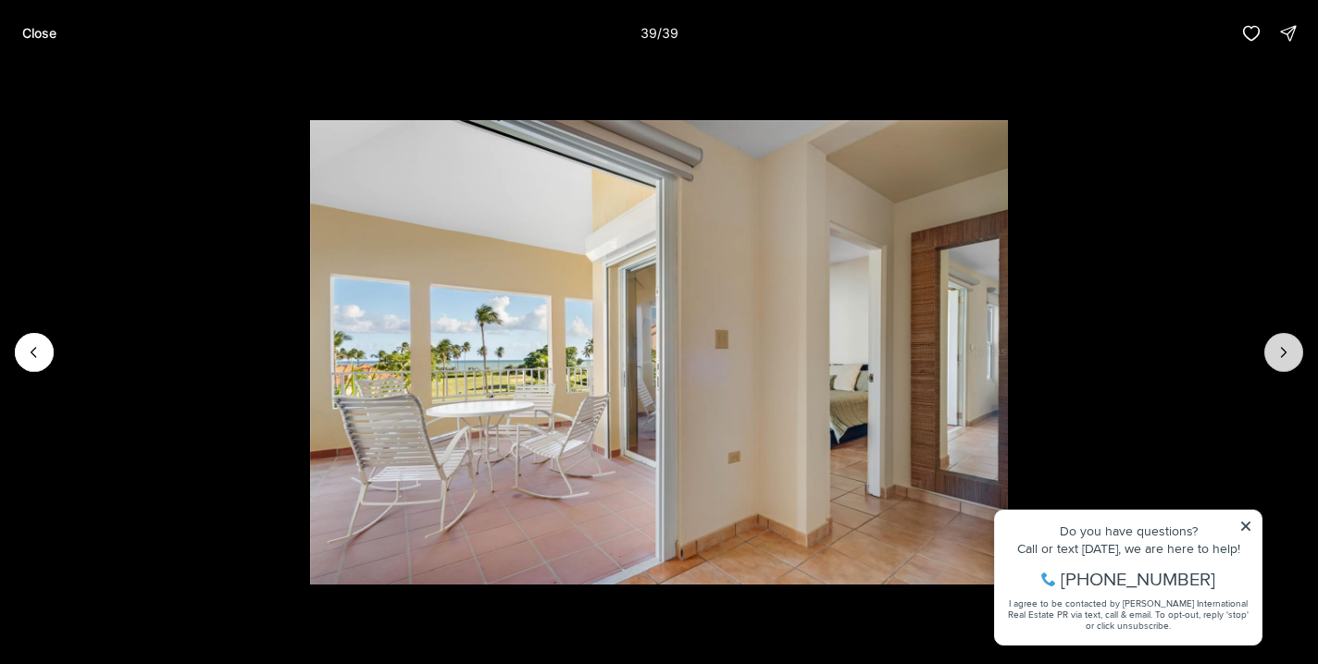
click at [1287, 340] on div at bounding box center [1283, 352] width 39 height 39
click at [1288, 335] on div at bounding box center [1283, 352] width 39 height 39
click at [1280, 351] on div at bounding box center [1283, 352] width 39 height 39
click at [1008, 530] on img "39 of 39" at bounding box center [659, 352] width 698 height 465
click at [1008, 519] on img "39 of 39" at bounding box center [659, 352] width 698 height 465
